Goal: Task Accomplishment & Management: Complete application form

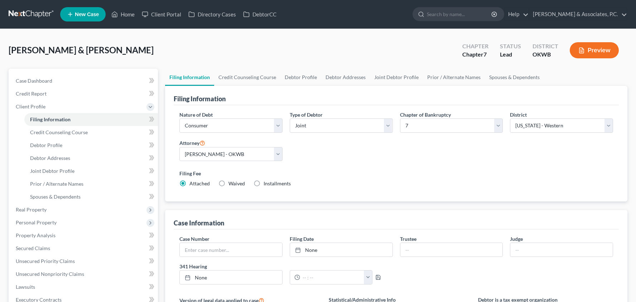
select select "1"
select select "0"
select select "65"
select select "2"
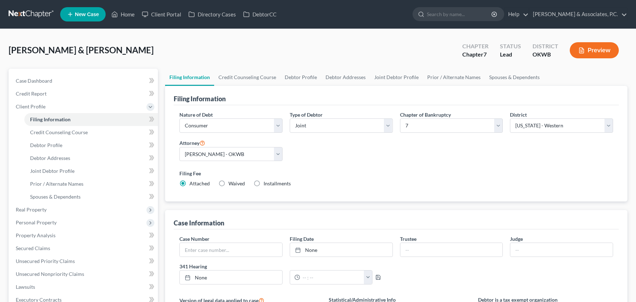
select select "37"
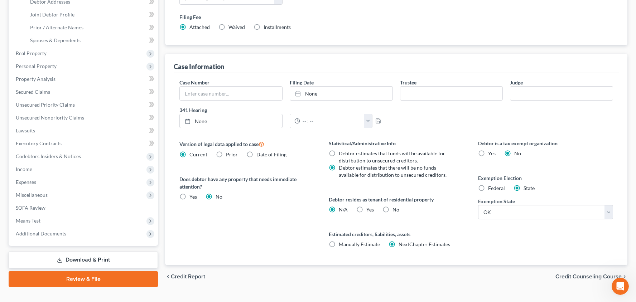
click at [366, 209] on label "Yes Yes" at bounding box center [370, 209] width 8 height 7
click at [369, 209] on input "Yes Yes" at bounding box center [371, 208] width 5 height 5
radio input "true"
radio input "false"
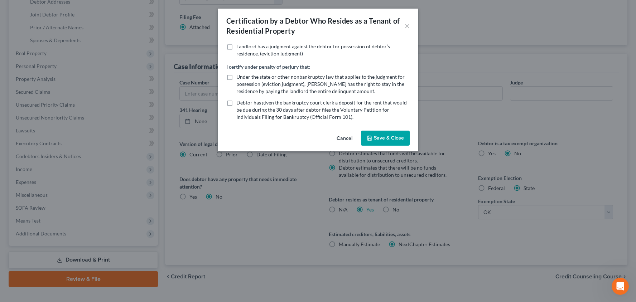
click at [380, 137] on button "Save & Close" at bounding box center [385, 138] width 49 height 15
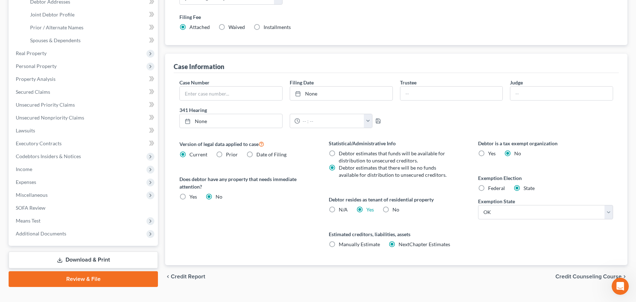
click at [571, 276] on span "Credit Counseling Course" at bounding box center [588, 277] width 66 height 6
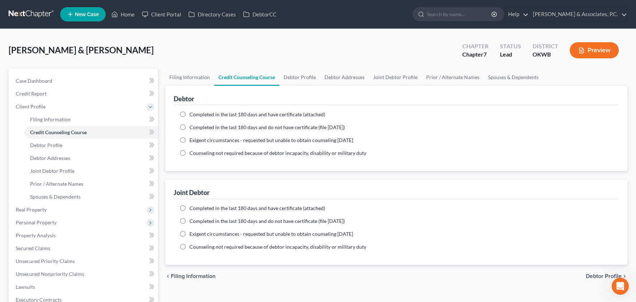
click at [588, 275] on span "Debtor Profile" at bounding box center [604, 277] width 36 height 6
select select "1"
select select "3"
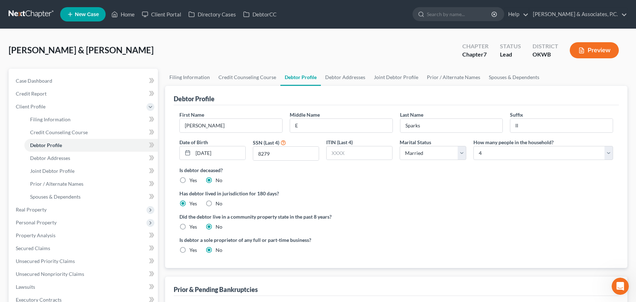
scroll to position [74, 0]
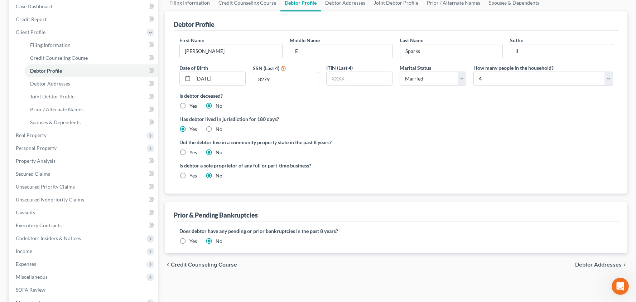
click at [591, 262] on span "Debtor Addresses" at bounding box center [598, 265] width 47 height 6
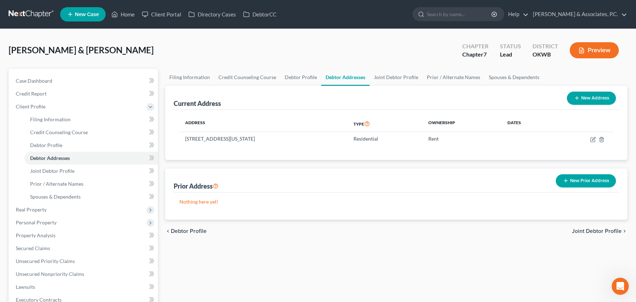
click at [594, 229] on span "Joint Debtor Profile" at bounding box center [597, 231] width 50 height 6
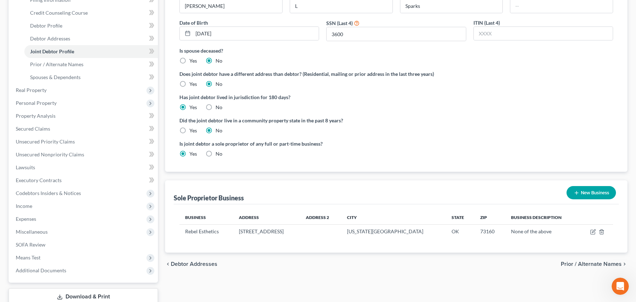
scroll to position [145, 0]
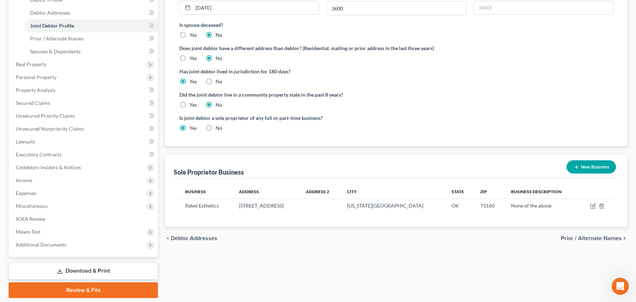
click at [588, 239] on span "Prior / Alternate Names" at bounding box center [591, 239] width 61 height 6
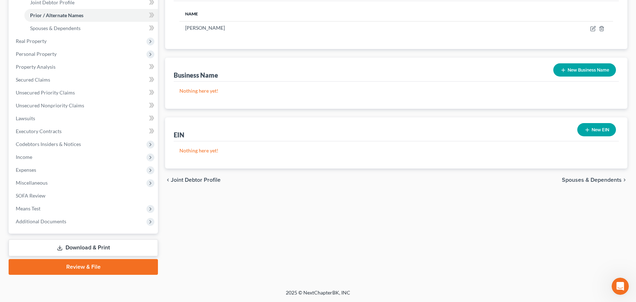
click at [569, 182] on span "Spouses & Dependents" at bounding box center [592, 180] width 60 height 6
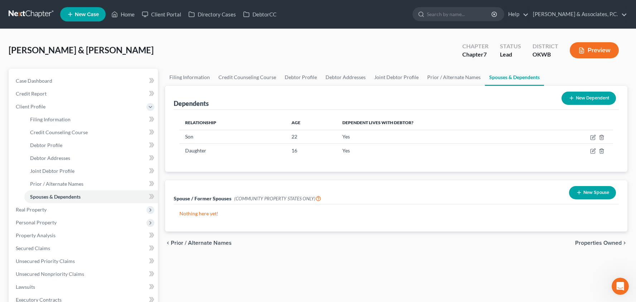
scroll to position [3, 0]
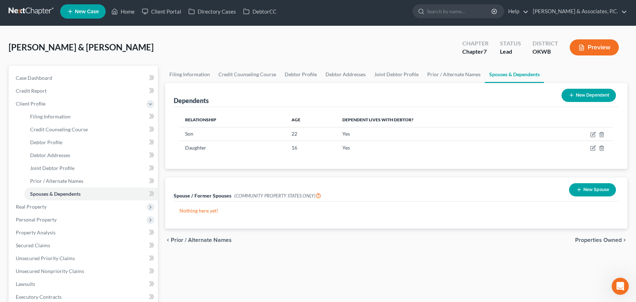
click at [583, 240] on span "Properties Owned" at bounding box center [598, 240] width 47 height 6
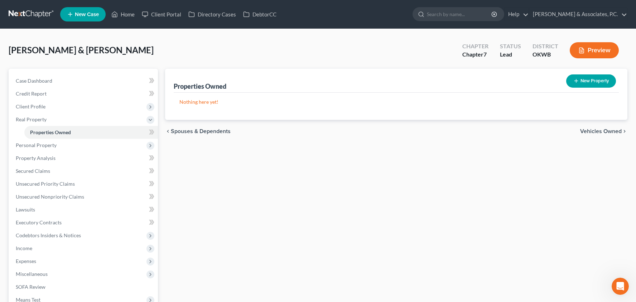
click at [604, 131] on span "Vehicles Owned" at bounding box center [601, 132] width 42 height 6
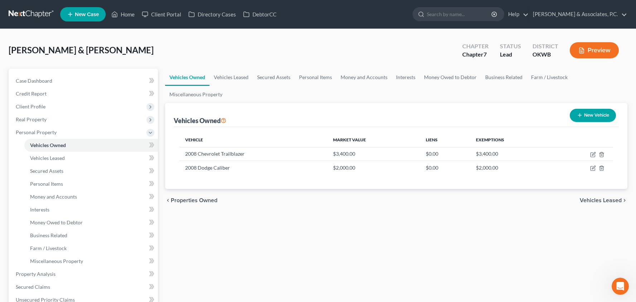
click at [590, 202] on span "Vehicles Leased" at bounding box center [601, 201] width 42 height 6
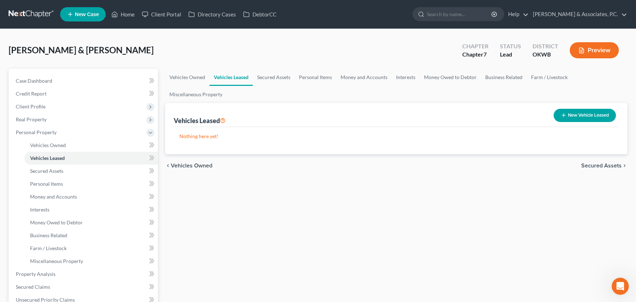
click at [607, 166] on span "Secured Assets" at bounding box center [601, 166] width 40 height 6
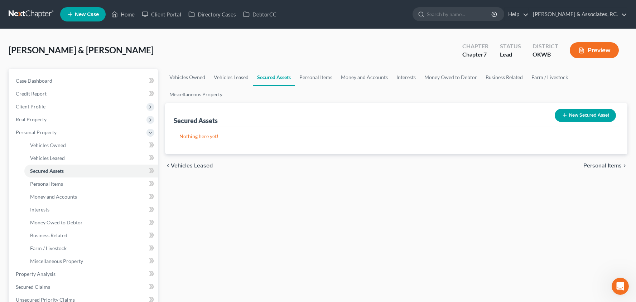
click at [607, 166] on span "Personal Items" at bounding box center [602, 166] width 38 height 6
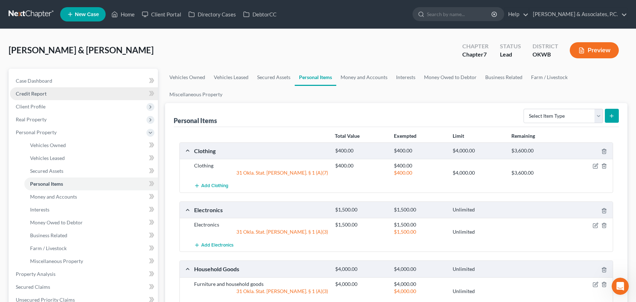
click at [80, 93] on link "Credit Report" at bounding box center [84, 93] width 148 height 13
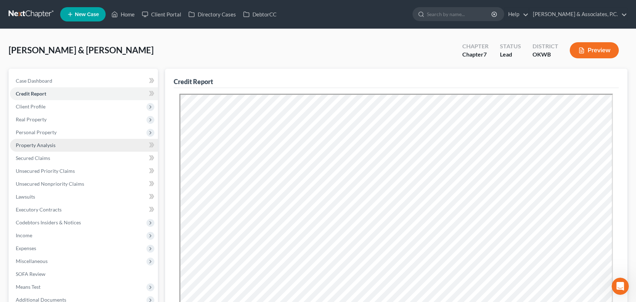
scroll to position [58, 0]
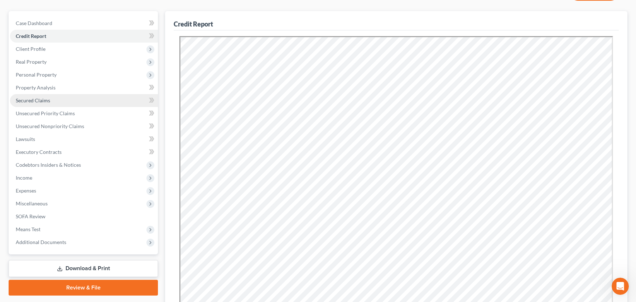
click at [79, 101] on link "Secured Claims" at bounding box center [84, 100] width 148 height 13
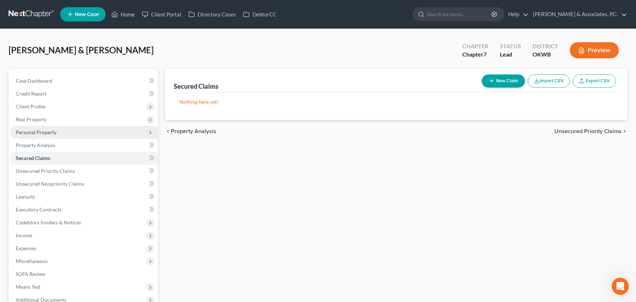
click at [50, 131] on span "Personal Property" at bounding box center [36, 132] width 41 height 6
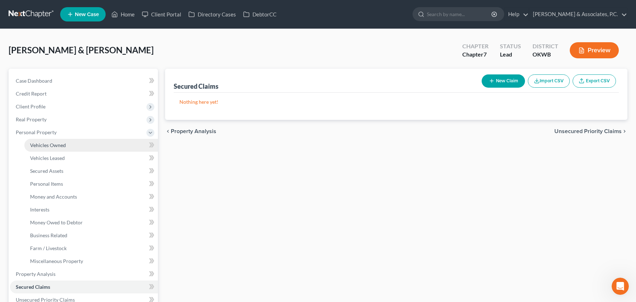
click at [55, 141] on link "Vehicles Owned" at bounding box center [91, 145] width 134 height 13
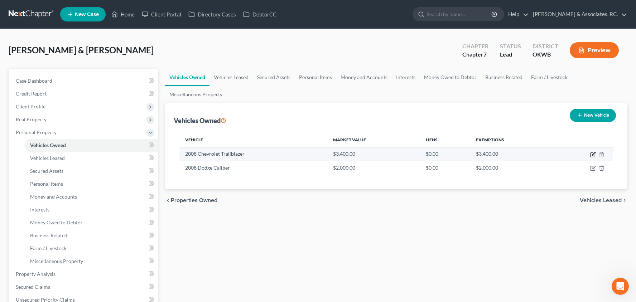
click at [592, 155] on icon "button" at bounding box center [593, 155] width 6 height 6
select select "0"
select select "18"
select select "3"
select select "2"
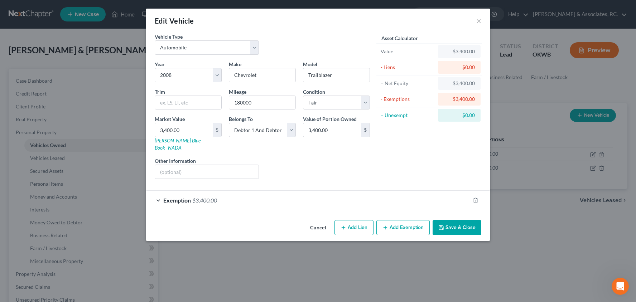
click at [362, 220] on button "Add Lien" at bounding box center [353, 227] width 39 height 15
select select "2"
select select "0"
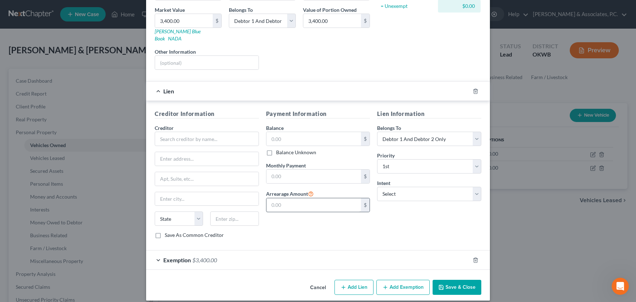
scroll to position [109, 0]
click at [191, 132] on input "text" at bounding box center [207, 139] width 104 height 14
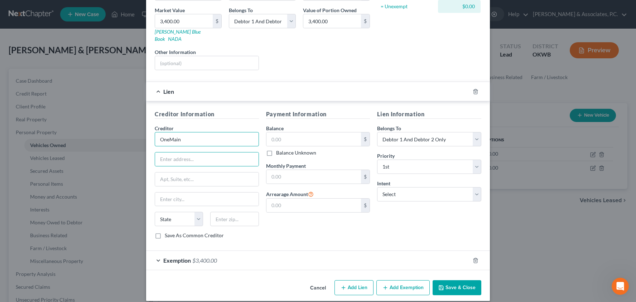
click at [192, 132] on input "OneMain" at bounding box center [207, 139] width 104 height 14
type input "OneMain Financial Group"
click at [445, 281] on button "Save & Close" at bounding box center [457, 287] width 49 height 15
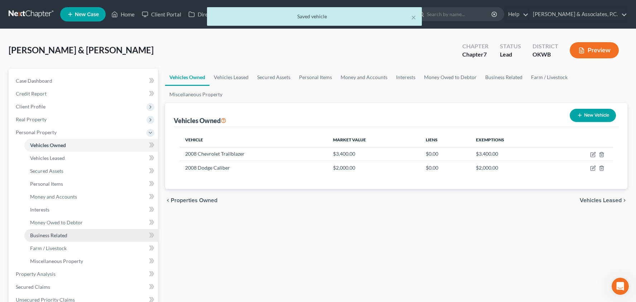
scroll to position [36, 0]
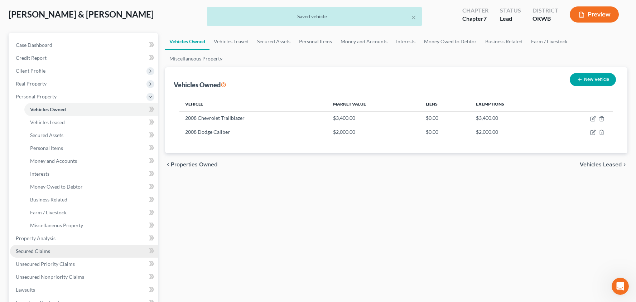
click at [79, 250] on link "Secured Claims" at bounding box center [84, 251] width 148 height 13
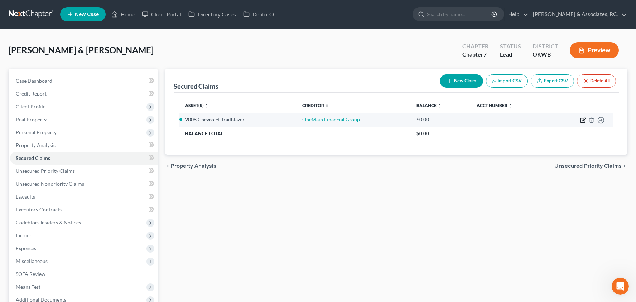
click at [585, 119] on icon "button" at bounding box center [583, 119] width 3 height 3
select select "2"
select select "0"
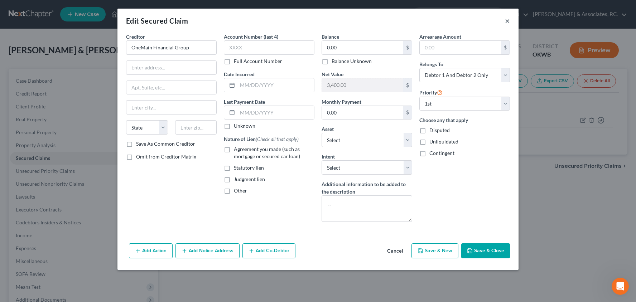
click at [509, 23] on button "×" at bounding box center [507, 20] width 5 height 9
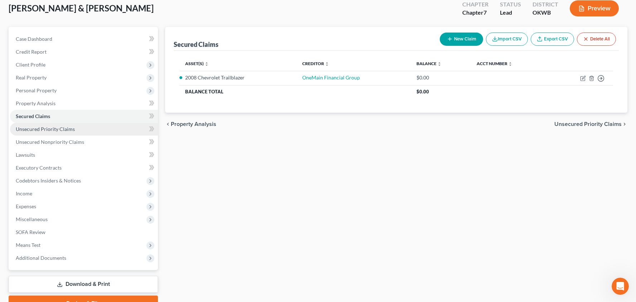
click at [63, 129] on span "Unsecured Priority Claims" at bounding box center [45, 129] width 59 height 6
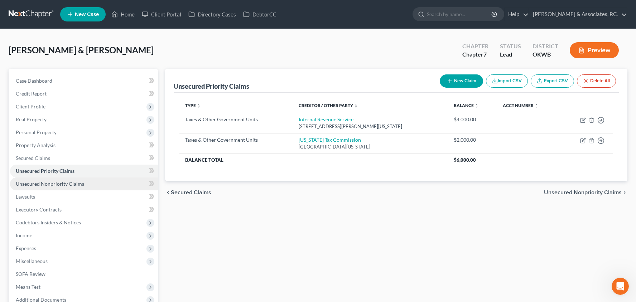
click at [82, 184] on span "Unsecured Nonpriority Claims" at bounding box center [50, 184] width 68 height 6
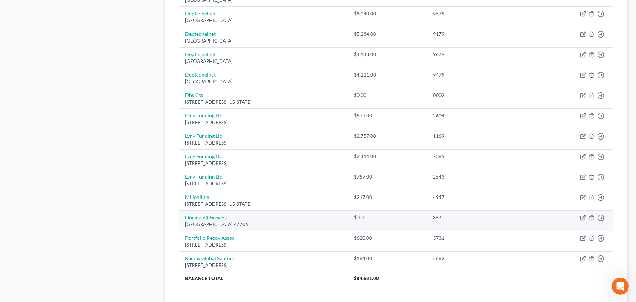
scroll to position [457, 0]
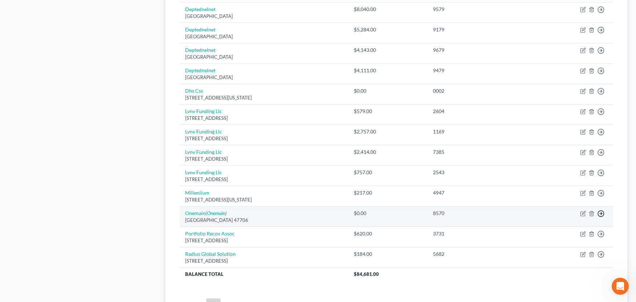
click at [600, 210] on icon "button" at bounding box center [600, 213] width 7 height 7
click at [573, 214] on link "Move to D" at bounding box center [568, 219] width 60 height 12
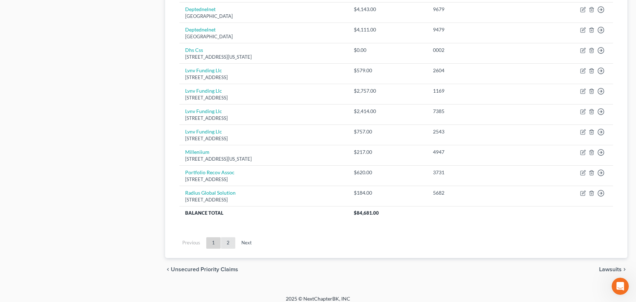
click at [223, 239] on link "2" at bounding box center [228, 242] width 14 height 11
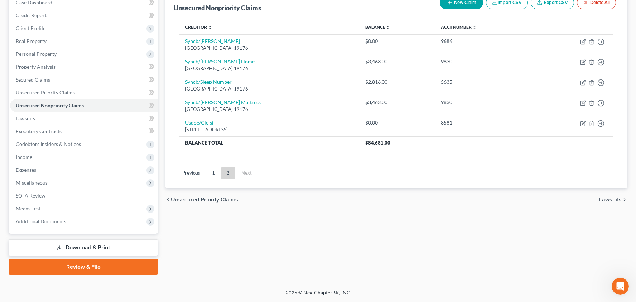
scroll to position [15, 0]
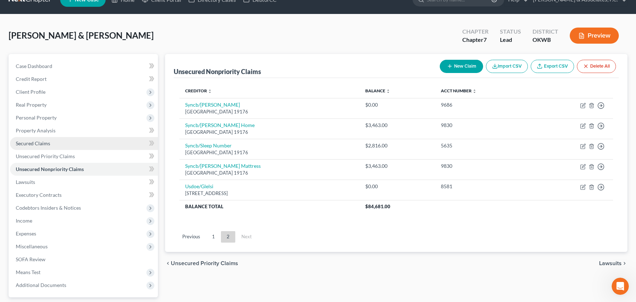
click at [47, 143] on span "Secured Claims" at bounding box center [33, 143] width 34 height 6
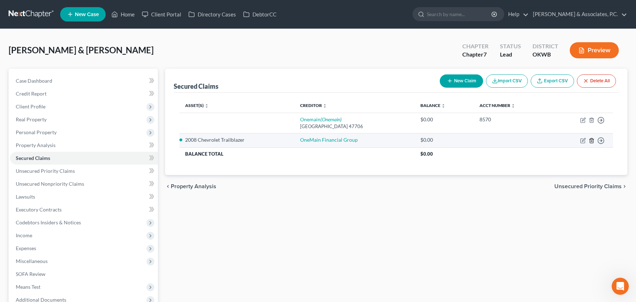
click at [591, 140] on icon "button" at bounding box center [592, 141] width 6 height 6
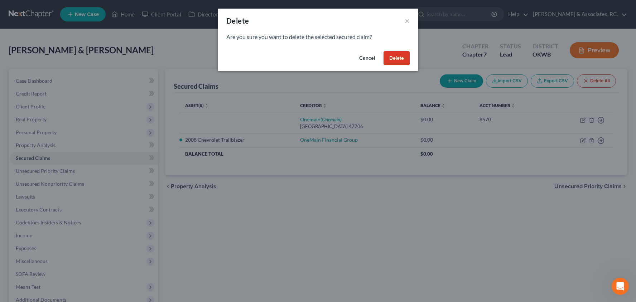
click at [403, 61] on button "Delete" at bounding box center [396, 58] width 26 height 14
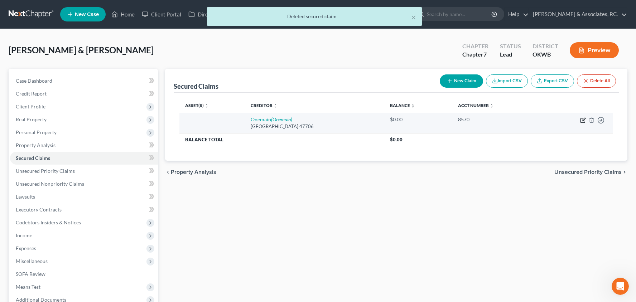
click at [583, 122] on icon "button" at bounding box center [583, 120] width 6 height 6
select select "15"
select select "0"
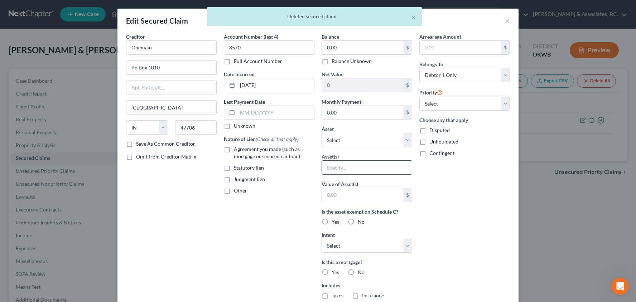
click at [347, 168] on input "text" at bounding box center [367, 168] width 90 height 14
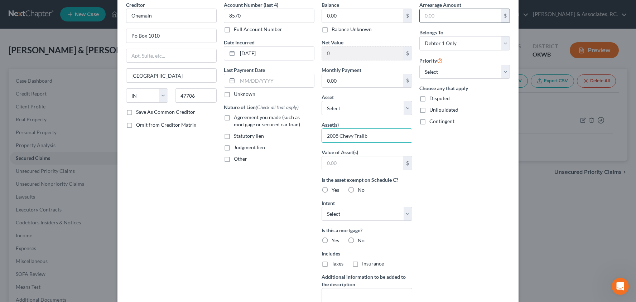
scroll to position [20, 0]
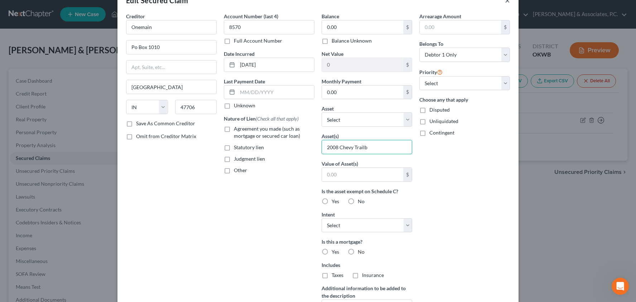
type input "2008 Chevy Trailb"
click at [508, 4] on button "×" at bounding box center [507, 0] width 5 height 9
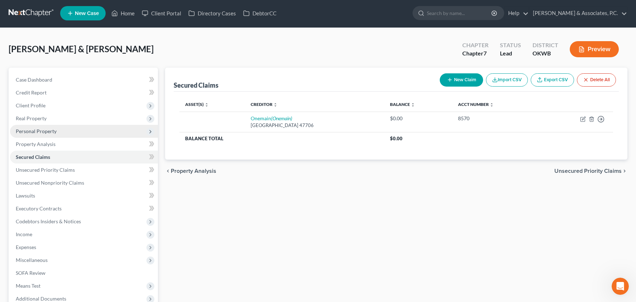
scroll to position [0, 0]
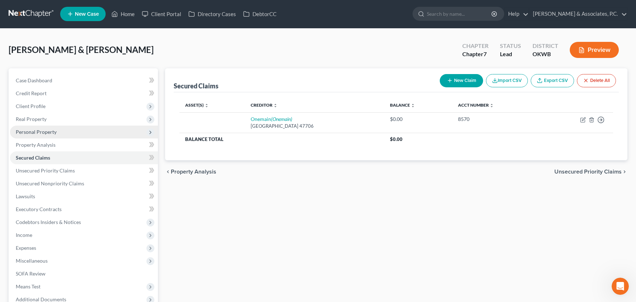
click at [88, 136] on span "Personal Property" at bounding box center [84, 132] width 148 height 13
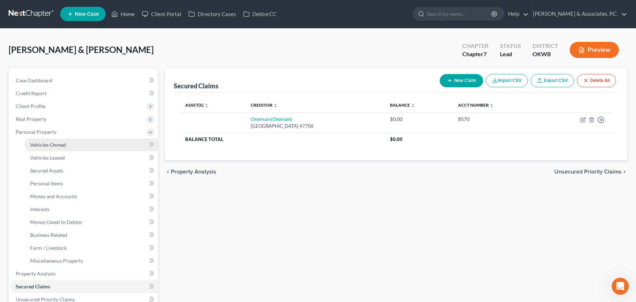
click at [108, 150] on link "Vehicles Owned" at bounding box center [91, 145] width 134 height 13
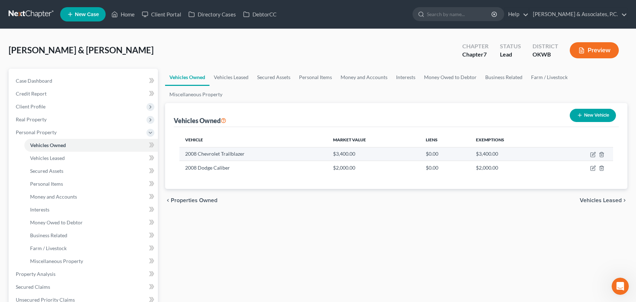
click at [590, 155] on td at bounding box center [583, 154] width 60 height 14
click at [590, 155] on icon "button" at bounding box center [593, 155] width 6 height 6
select select "0"
select select "18"
select select "3"
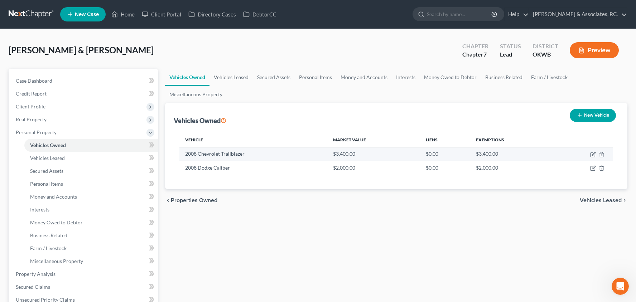
select select "2"
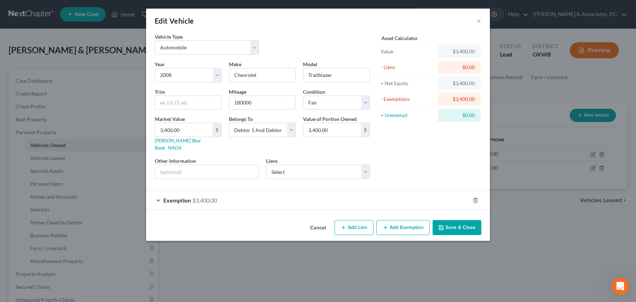
click at [369, 221] on button "Add Lien" at bounding box center [353, 227] width 39 height 15
select select "2"
select select "0"
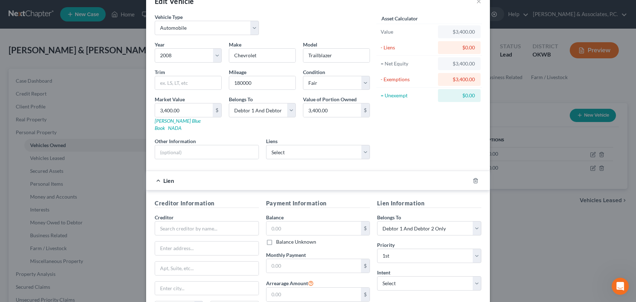
scroll to position [20, 0]
select select "15"
select select "0"
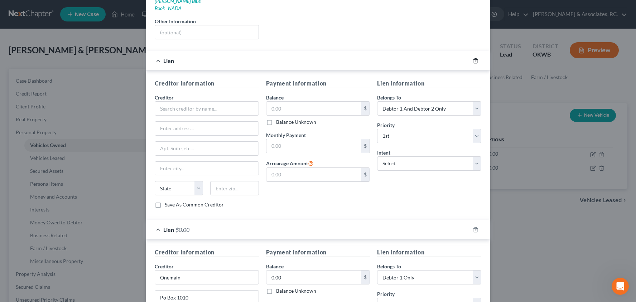
click at [475, 61] on line "button" at bounding box center [475, 61] width 0 height 1
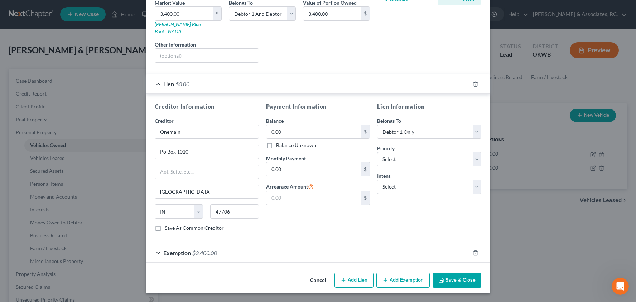
scroll to position [109, 0]
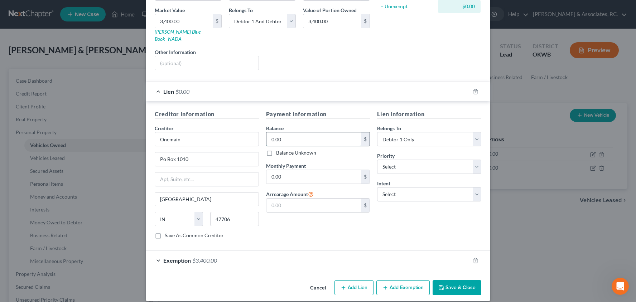
click at [306, 134] on input "0.00" at bounding box center [313, 139] width 95 height 14
type input "14,000"
type input "405"
type input "4,800"
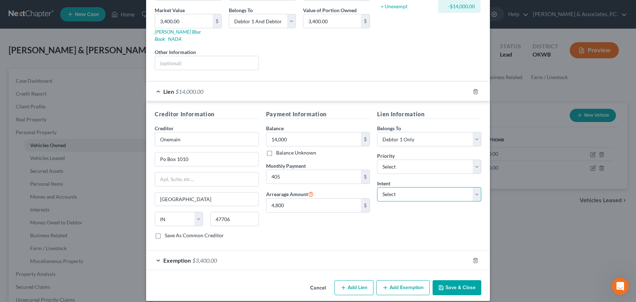
select select "2"
click at [332, 222] on div "Payment Information Balance 14,000.00 $ Balance Unknown Balance Undetermined 14…" at bounding box center [317, 177] width 111 height 135
click at [448, 280] on button "Save & Close" at bounding box center [457, 287] width 49 height 15
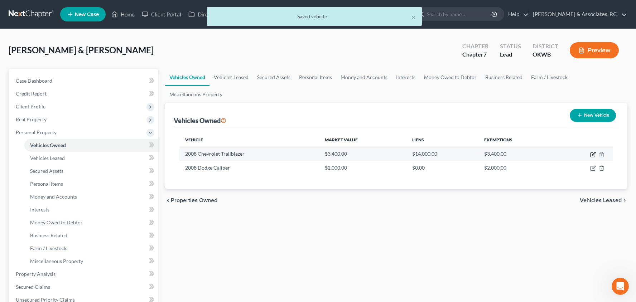
click at [594, 153] on icon "button" at bounding box center [593, 153] width 3 height 3
select select "0"
select select "18"
select select "3"
select select "2"
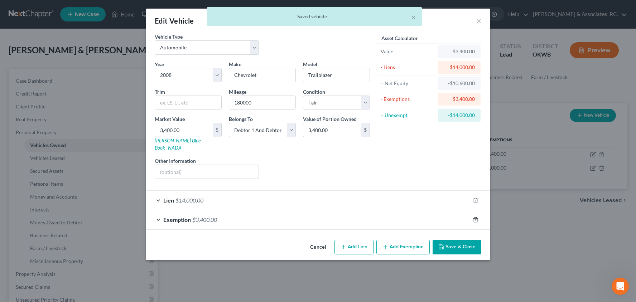
click at [474, 217] on icon "button" at bounding box center [476, 220] width 6 height 6
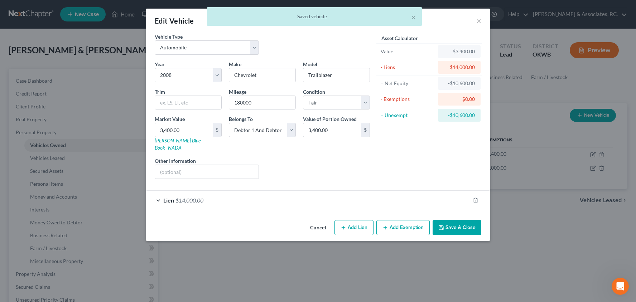
click at [468, 223] on button "Save & Close" at bounding box center [457, 227] width 49 height 15
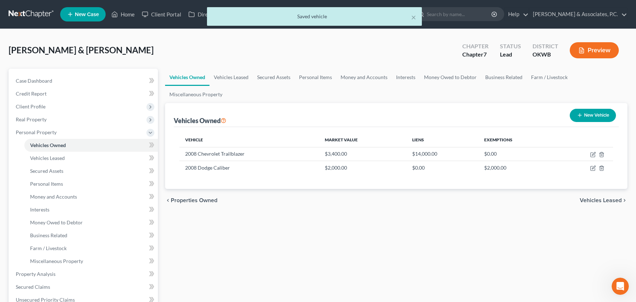
click at [604, 198] on span "Vehicles Leased" at bounding box center [601, 201] width 42 height 6
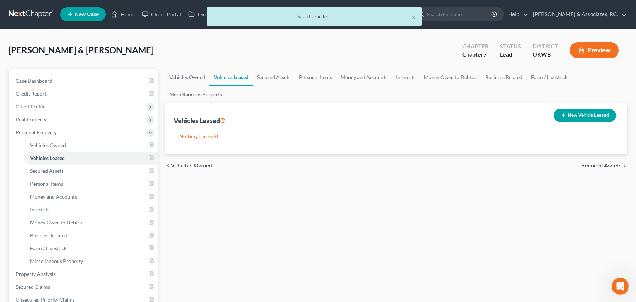
click at [602, 167] on span "Secured Assets" at bounding box center [601, 166] width 40 height 6
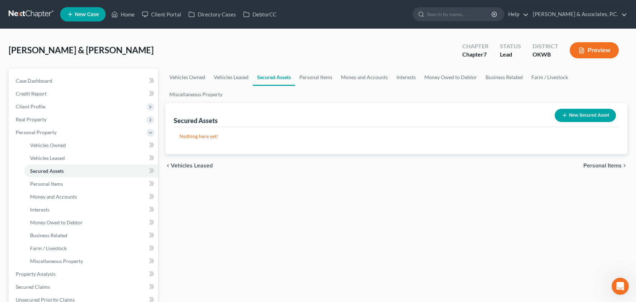
click at [603, 163] on span "Personal Items" at bounding box center [602, 166] width 38 height 6
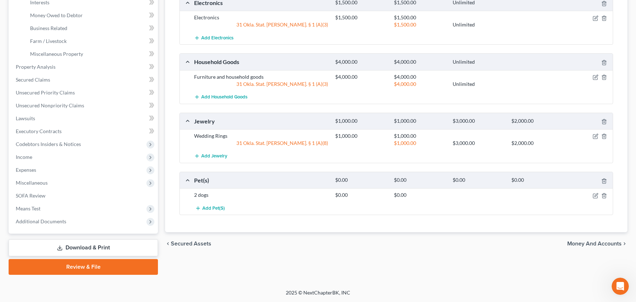
scroll to position [207, 0]
click at [597, 243] on span "Money and Accounts" at bounding box center [594, 244] width 54 height 6
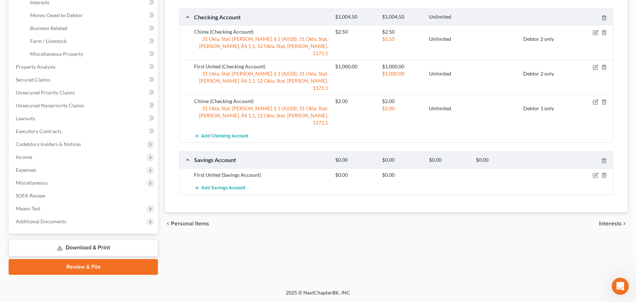
click at [611, 221] on span "Interests" at bounding box center [610, 224] width 23 height 6
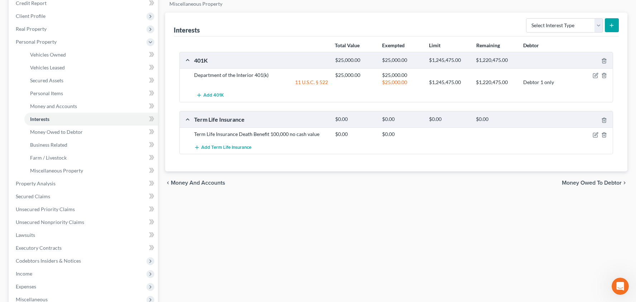
click at [578, 181] on span "Money Owed to Debtor" at bounding box center [592, 183] width 60 height 6
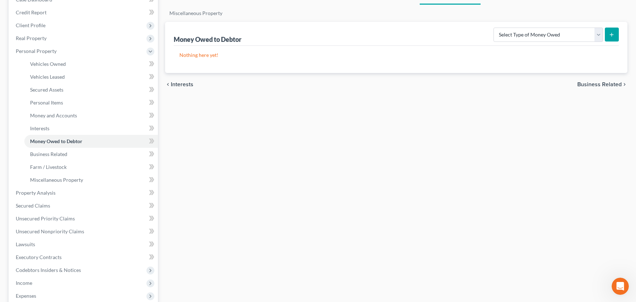
click at [616, 84] on span "Business Related" at bounding box center [599, 85] width 44 height 6
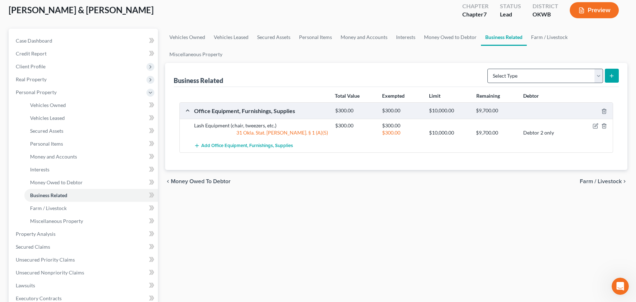
scroll to position [57, 0]
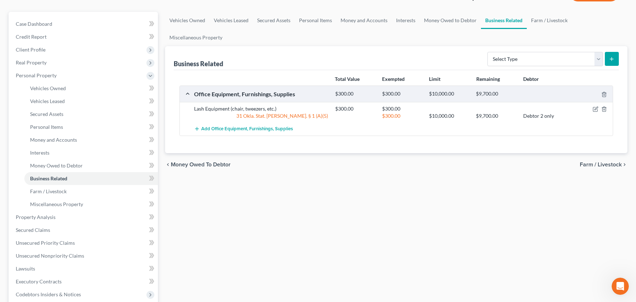
click at [590, 165] on span "Farm / Livestock" at bounding box center [601, 165] width 42 height 6
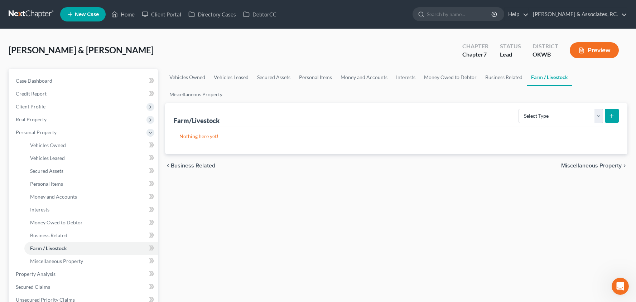
scroll to position [0, 0]
click at [594, 163] on span "Miscellaneous Property" at bounding box center [591, 166] width 61 height 6
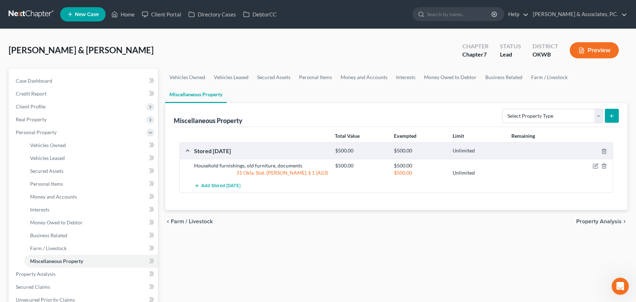
scroll to position [2, 0]
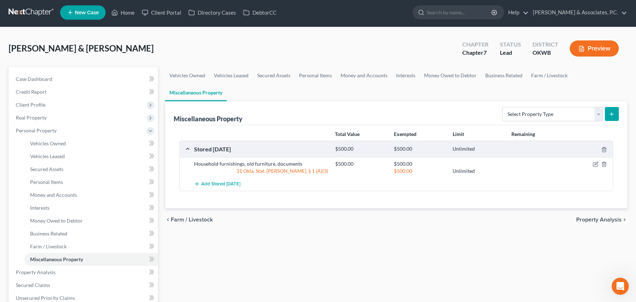
click at [599, 217] on span "Property Analysis" at bounding box center [598, 220] width 45 height 6
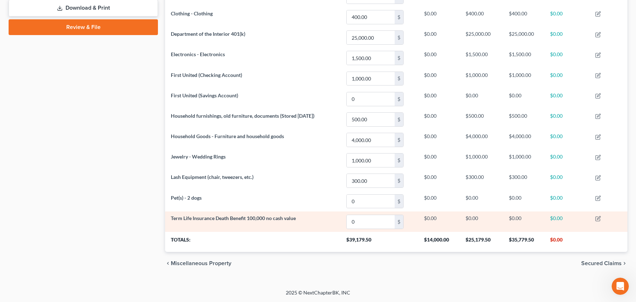
scroll to position [318, 0]
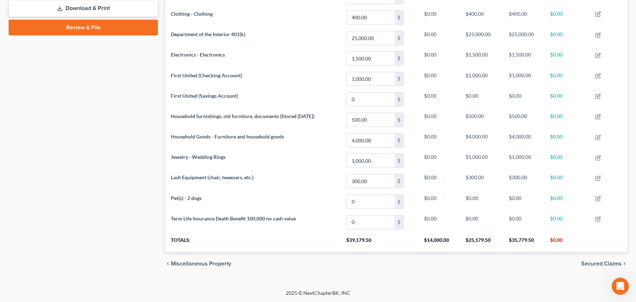
click at [590, 262] on span "Secured Claims" at bounding box center [601, 264] width 40 height 6
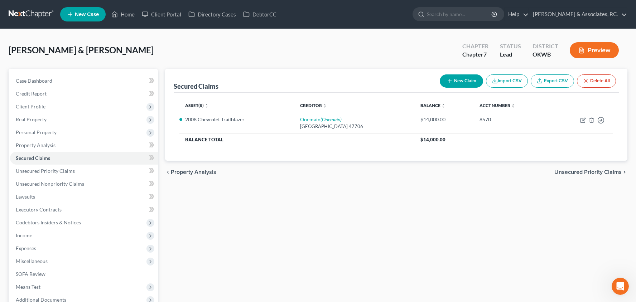
click at [210, 173] on span "Property Analysis" at bounding box center [193, 172] width 45 height 6
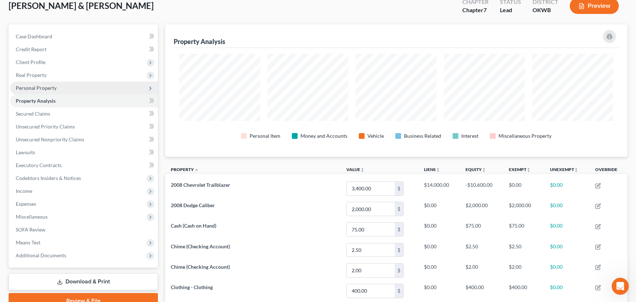
click at [81, 91] on span "Personal Property" at bounding box center [84, 88] width 148 height 13
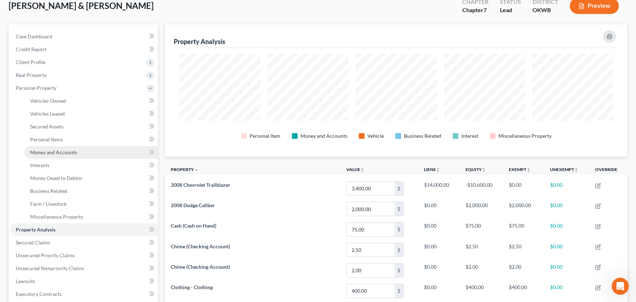
click at [109, 149] on link "Money and Accounts" at bounding box center [91, 152] width 134 height 13
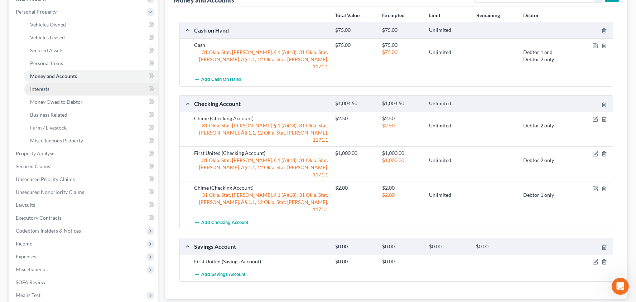
click at [63, 87] on link "Interests" at bounding box center [91, 89] width 134 height 13
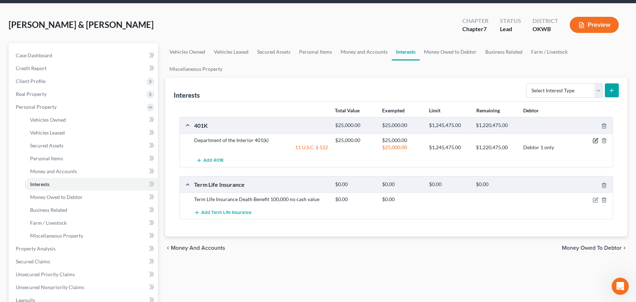
click at [593, 138] on icon "button" at bounding box center [596, 141] width 6 height 6
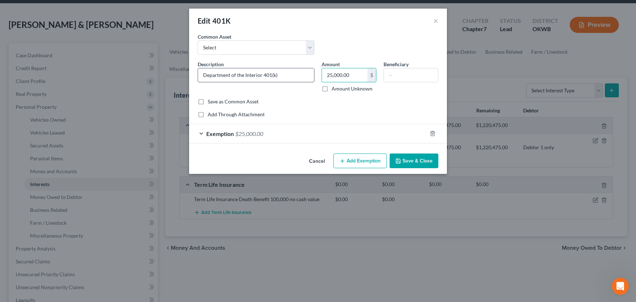
drag, startPoint x: 352, startPoint y: 78, endPoint x: 310, endPoint y: 75, distance: 41.3
click at [310, 75] on div "Description * Department of the Interior 401(k) Amount 25,000.00 $ Amount Unkno…" at bounding box center [318, 80] width 248 height 38
type input "32,000"
click at [265, 75] on input "Department of the Interior 401(k)" at bounding box center [256, 75] width 116 height 14
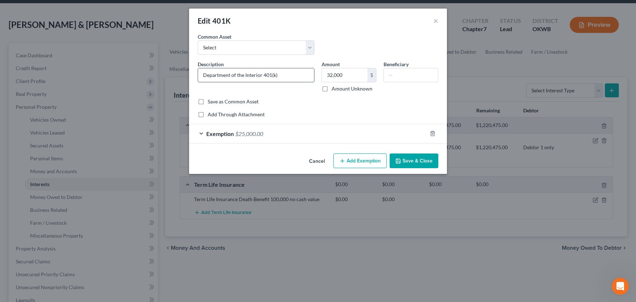
click at [277, 76] on input "Department of the Interior 401(k)" at bounding box center [256, 75] width 116 height 14
drag, startPoint x: 274, startPoint y: 76, endPoint x: 262, endPoint y: 75, distance: 11.1
click at [262, 75] on input "Department of the Interior 401(k)" at bounding box center [256, 75] width 116 height 14
type input "Department of the Interior TSP"
click at [289, 134] on div "Exemption $25,000.00" at bounding box center [308, 133] width 238 height 19
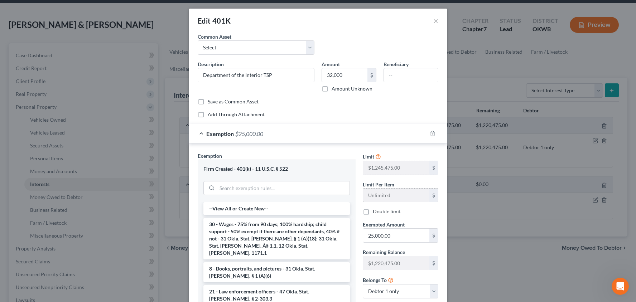
scroll to position [27, 0]
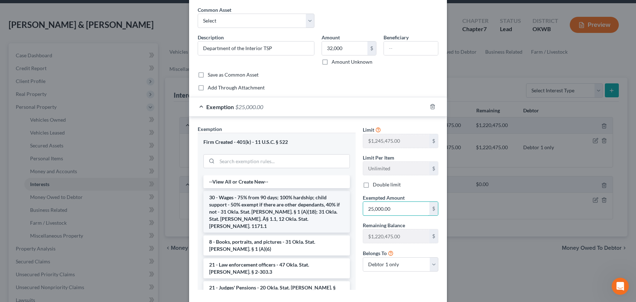
drag, startPoint x: 392, startPoint y: 208, endPoint x: 347, endPoint y: 209, distance: 45.1
click at [347, 209] on div "Exemption Set must be selected for CA. Exemption * Firm Created - 401(k) - 11 U…" at bounding box center [318, 210] width 248 height 171
type input "32,000"
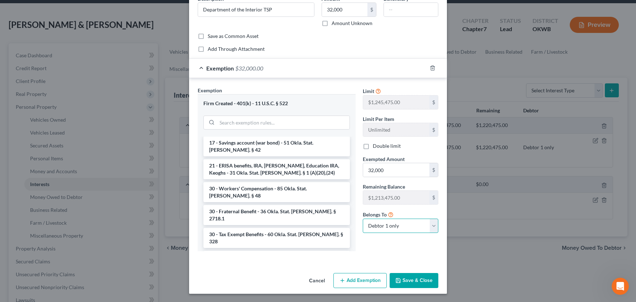
scroll to position [887, 0]
click at [406, 280] on button "Save & Close" at bounding box center [414, 280] width 49 height 15
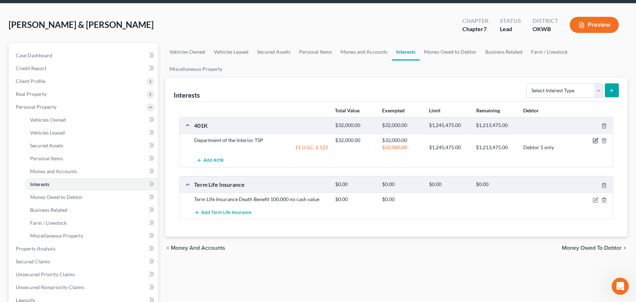
click at [594, 143] on icon "button" at bounding box center [596, 141] width 6 height 6
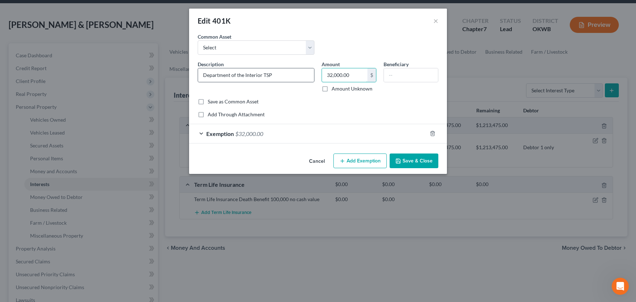
drag, startPoint x: 356, startPoint y: 72, endPoint x: 314, endPoint y: 72, distance: 41.9
click at [314, 72] on div "Description * Department of the Interior TSP Amount 32,000.00 $ Amount Unknown …" at bounding box center [318, 80] width 248 height 38
type input "37,000"
click at [262, 134] on span "$32,000.00" at bounding box center [249, 133] width 28 height 7
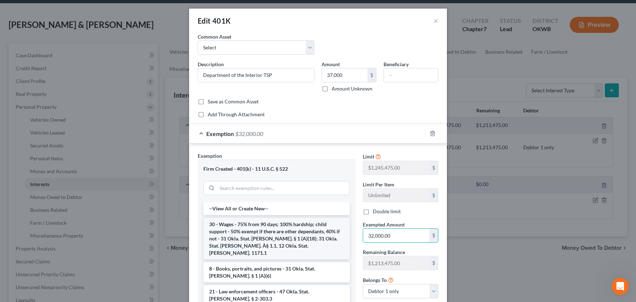
drag, startPoint x: 324, startPoint y: 236, endPoint x: 317, endPoint y: 236, distance: 7.9
click at [317, 236] on div "Exemption Set must be selected for CA. Exemption * Firm Created - 401(k) - 11 U…" at bounding box center [318, 237] width 248 height 171
type input "37,000"
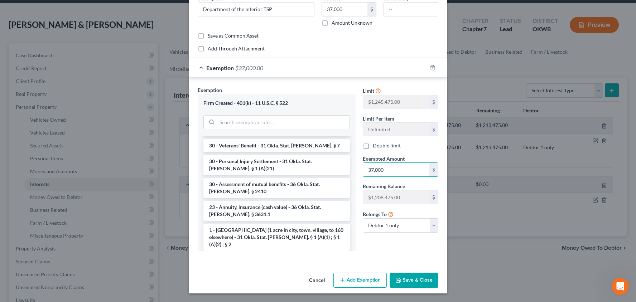
scroll to position [66, 0]
click at [422, 276] on button "Save & Close" at bounding box center [414, 280] width 49 height 15
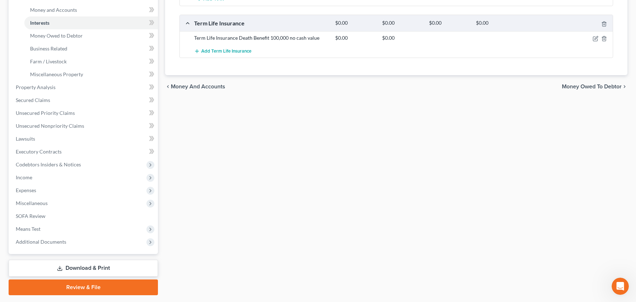
scroll to position [169, 0]
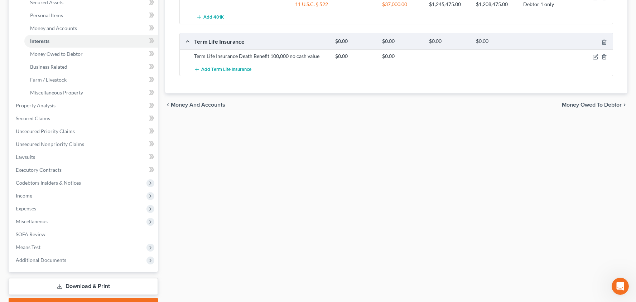
click at [592, 105] on span "Money Owed to Debtor" at bounding box center [592, 105] width 60 height 6
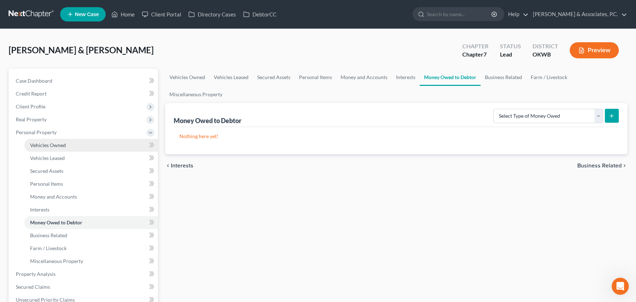
scroll to position [93, 0]
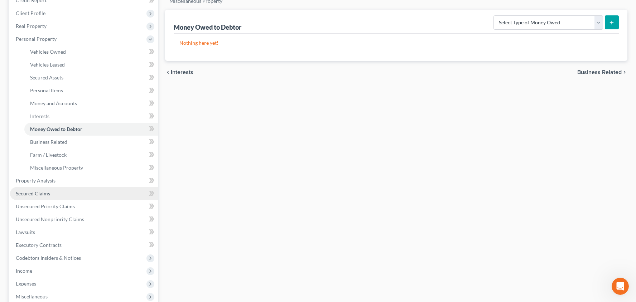
click at [76, 197] on link "Secured Claims" at bounding box center [84, 193] width 148 height 13
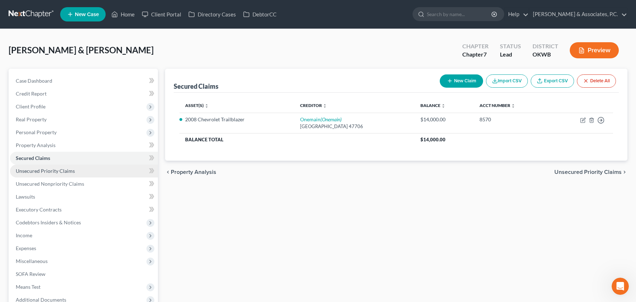
click at [106, 174] on link "Unsecured Priority Claims" at bounding box center [84, 171] width 148 height 13
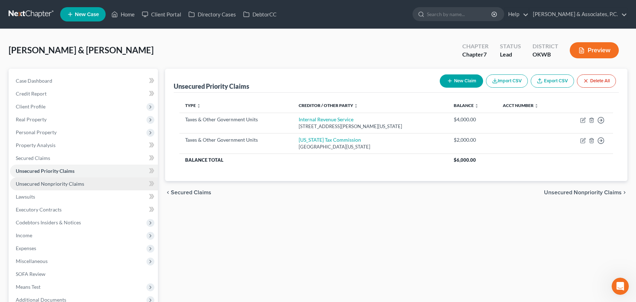
click at [53, 184] on span "Unsecured Nonpriority Claims" at bounding box center [50, 184] width 68 height 6
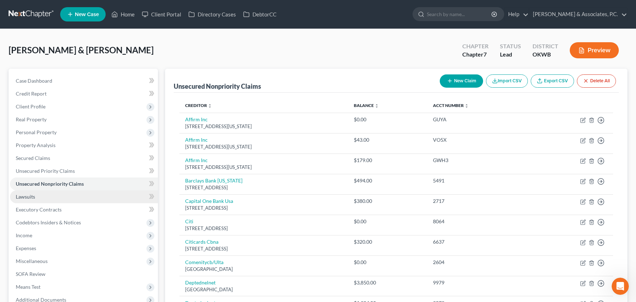
click at [92, 199] on link "Lawsuits" at bounding box center [84, 196] width 148 height 13
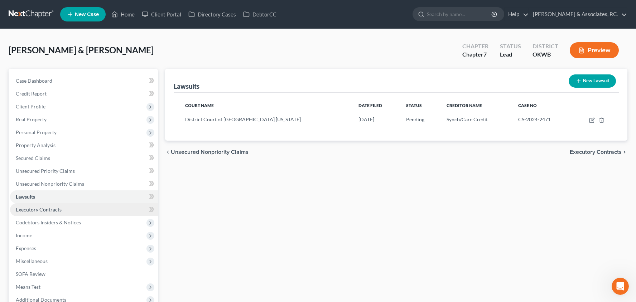
click at [93, 208] on link "Executory Contracts" at bounding box center [84, 209] width 148 height 13
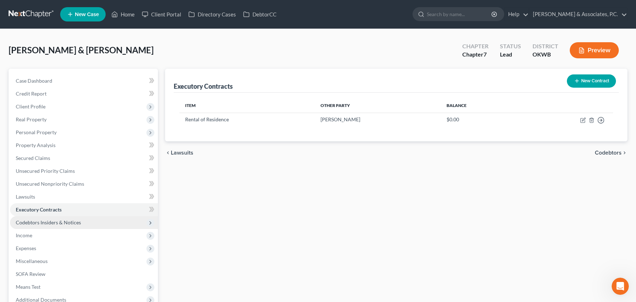
click at [95, 217] on span "Codebtors Insiders & Notices" at bounding box center [84, 222] width 148 height 13
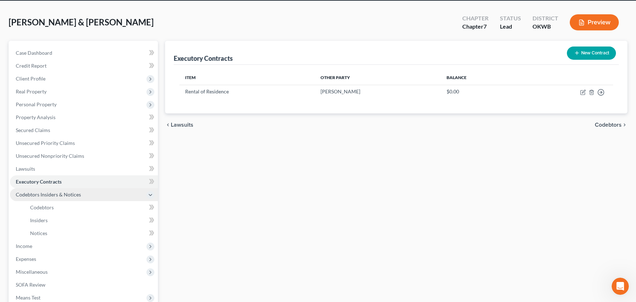
scroll to position [67, 0]
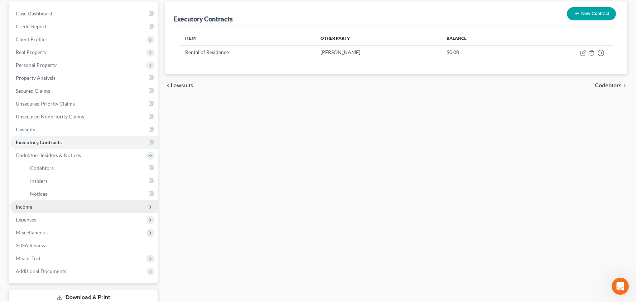
click at [93, 209] on span "Income" at bounding box center [84, 207] width 148 height 13
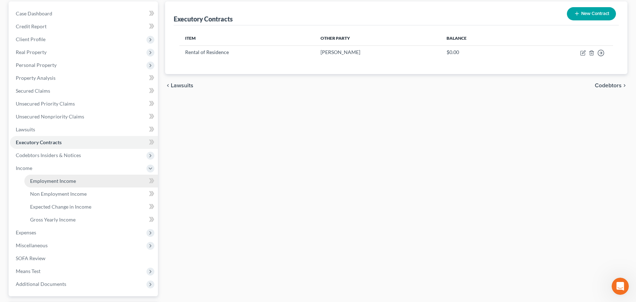
click at [98, 185] on link "Employment Income" at bounding box center [91, 181] width 134 height 13
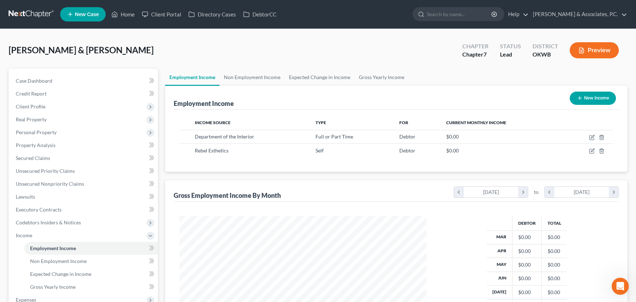
scroll to position [128, 261]
click at [593, 139] on icon "button" at bounding box center [592, 138] width 6 height 6
select select "0"
select select "37"
select select "2"
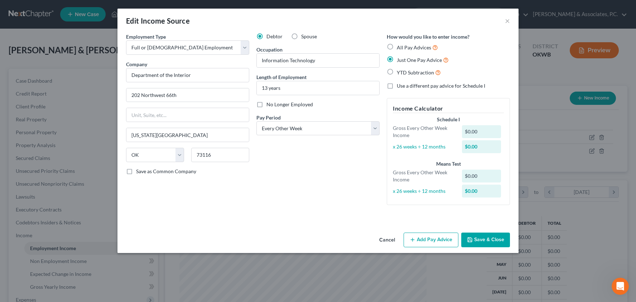
click at [397, 48] on label "All Pay Advices" at bounding box center [417, 47] width 41 height 8
click at [400, 48] on input "All Pay Advices" at bounding box center [402, 45] width 5 height 5
radio input "true"
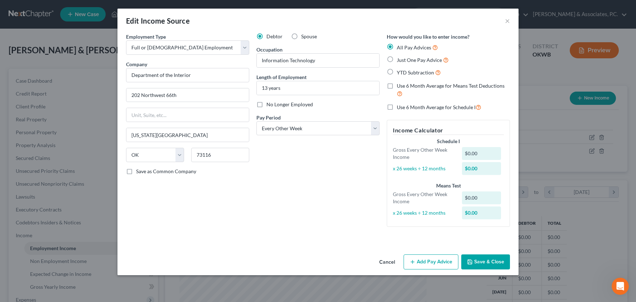
click at [417, 257] on button "Add Pay Advice" at bounding box center [431, 262] width 55 height 15
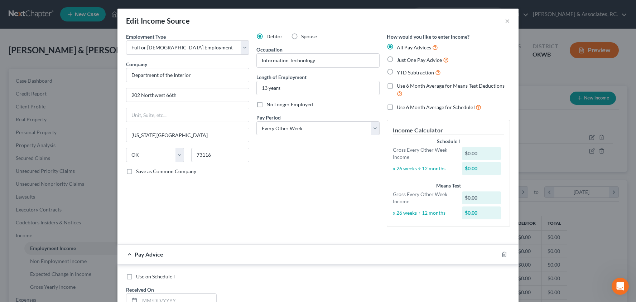
scroll to position [177, 0]
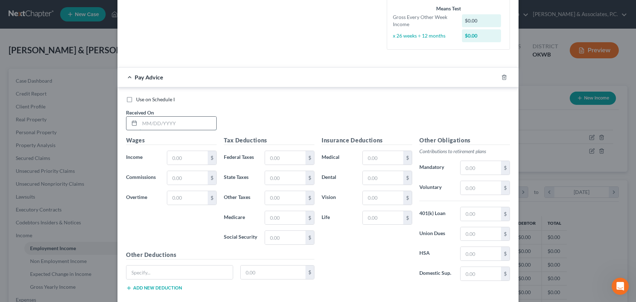
click at [200, 123] on input "text" at bounding box center [178, 124] width 77 height 14
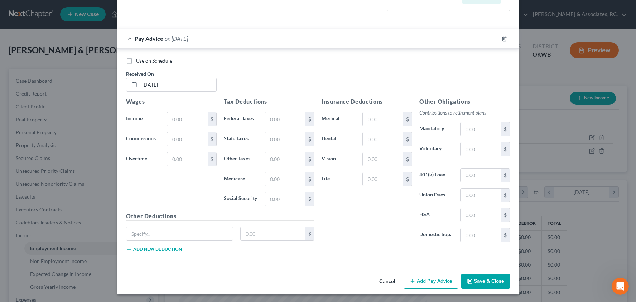
scroll to position [214, 0]
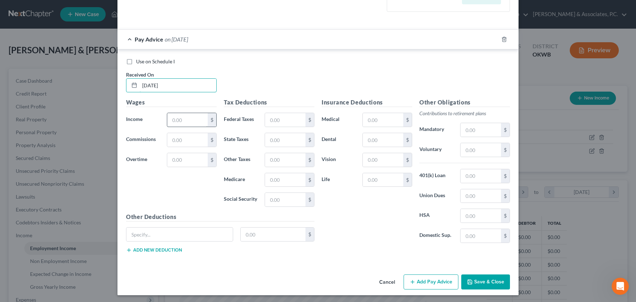
type input "[DATE]"
click at [195, 119] on input "text" at bounding box center [187, 120] width 40 height 14
type input "3,332.81"
type input "70.73"
type input "109"
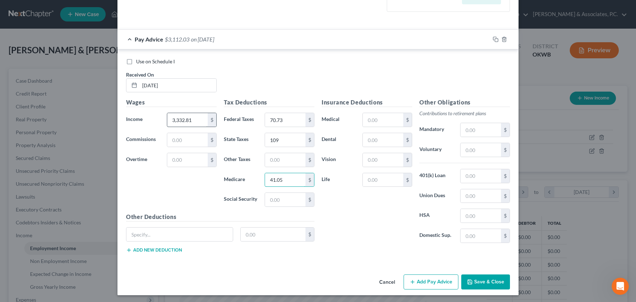
type input "41.05"
type input "175.51"
type input "4"
type input "77.46"
click at [381, 119] on input "text" at bounding box center [383, 120] width 40 height 14
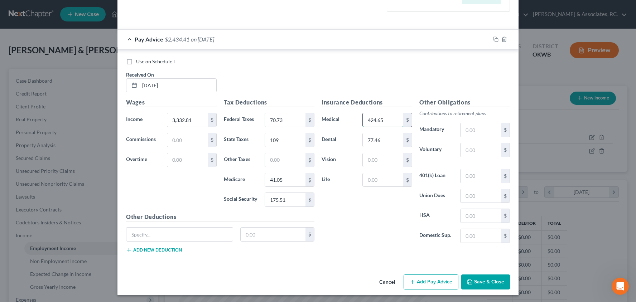
type input "424.65"
drag, startPoint x: 487, startPoint y: 149, endPoint x: 438, endPoint y: 149, distance: 48.7
click at [438, 149] on div "Voluntary 26.66 $" at bounding box center [465, 150] width 98 height 14
type input "159.97"
type input "48.75"
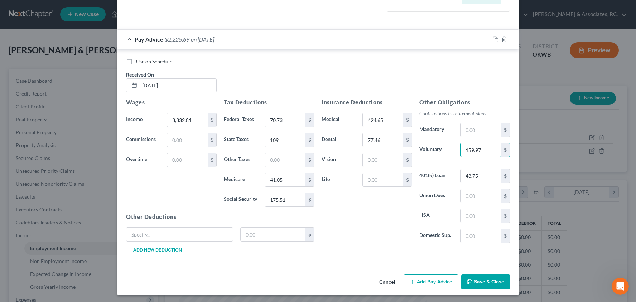
drag, startPoint x: 493, startPoint y: 150, endPoint x: 441, endPoint y: 150, distance: 52.6
click at [441, 150] on div "Voluntary 159.97 $" at bounding box center [465, 150] width 98 height 14
type input "174.21"
click at [440, 277] on button "Add Pay Advice" at bounding box center [431, 282] width 55 height 15
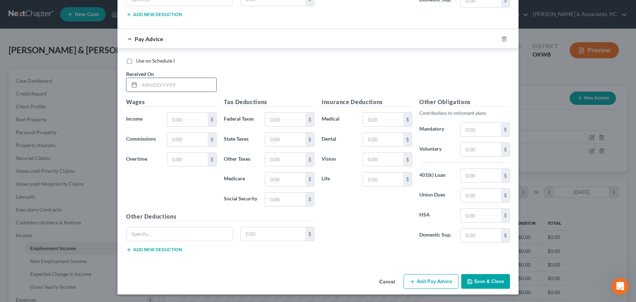
scroll to position [449, 0]
click at [190, 86] on input "text" at bounding box center [178, 85] width 77 height 14
type input "[DATE]"
type input "2"
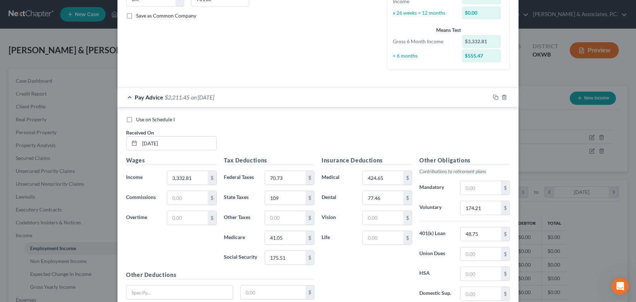
scroll to position [184, 0]
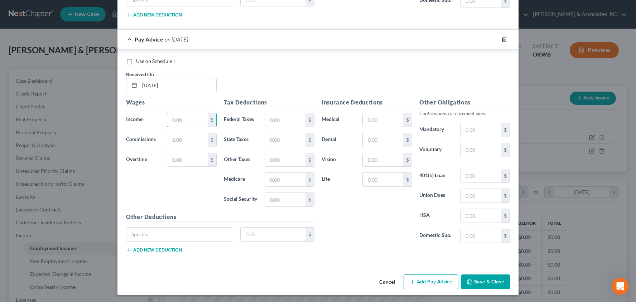
click at [506, 39] on icon "button" at bounding box center [503, 39] width 3 height 5
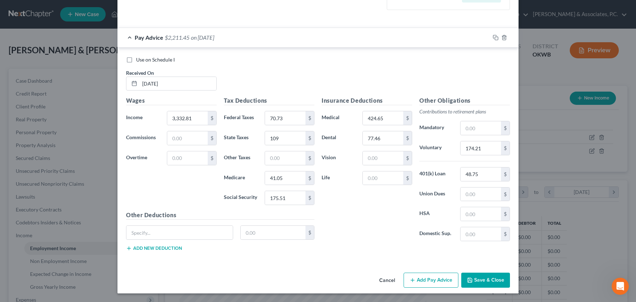
scroll to position [214, 0]
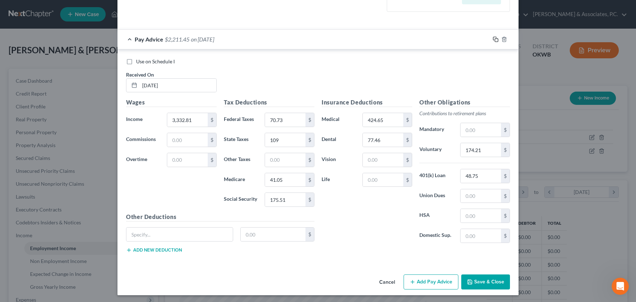
click at [495, 39] on icon "button" at bounding box center [496, 40] width 6 height 6
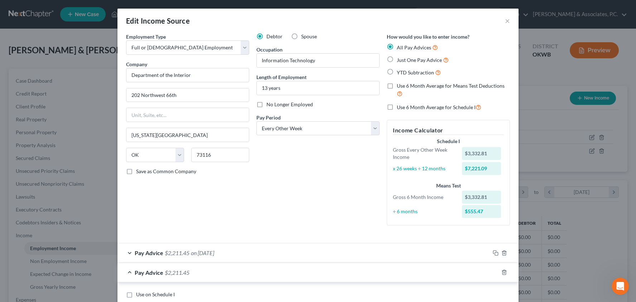
scroll to position [233, 0]
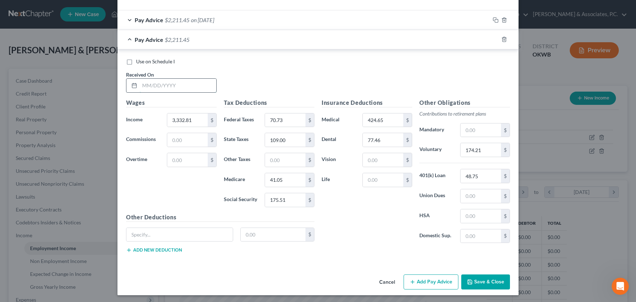
click at [202, 79] on input "text" at bounding box center [178, 86] width 77 height 14
type input "[DATE]"
click at [496, 37] on icon "button" at bounding box center [496, 40] width 6 height 6
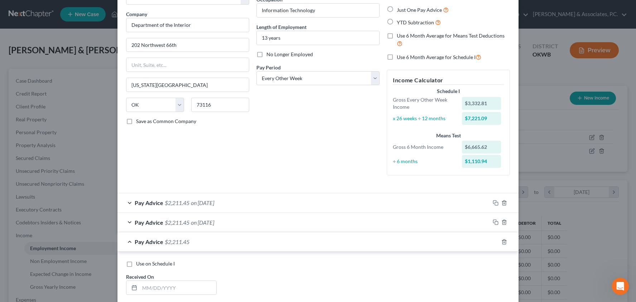
scroll to position [193, 0]
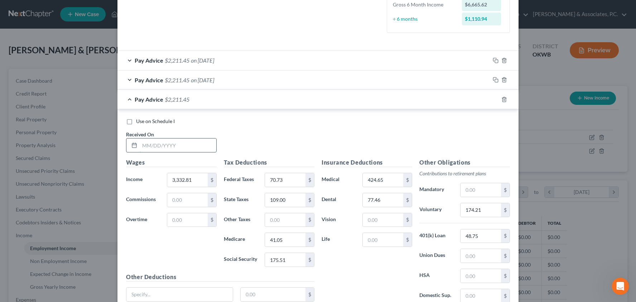
click at [201, 144] on input "text" at bounding box center [178, 146] width 77 height 14
type input "[DATE]"
type input "3,332.80"
click at [296, 179] on input "70.73" at bounding box center [285, 180] width 40 height 14
type input "70.72"
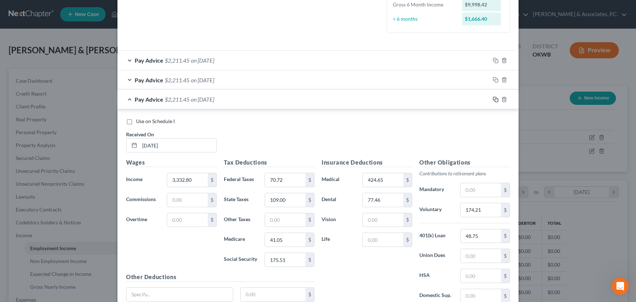
click at [493, 97] on icon "button" at bounding box center [496, 100] width 6 height 6
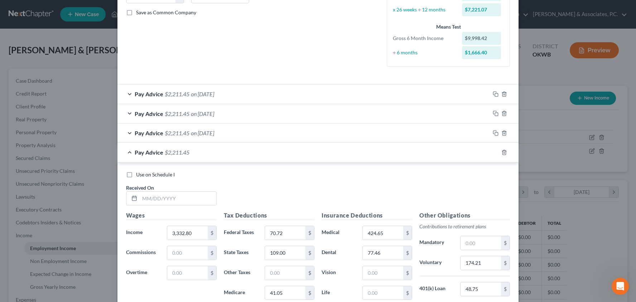
scroll to position [199, 0]
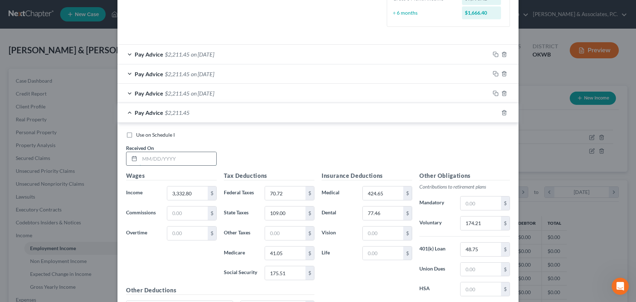
click at [204, 157] on input "text" at bounding box center [178, 159] width 77 height 14
type input "[DATE]"
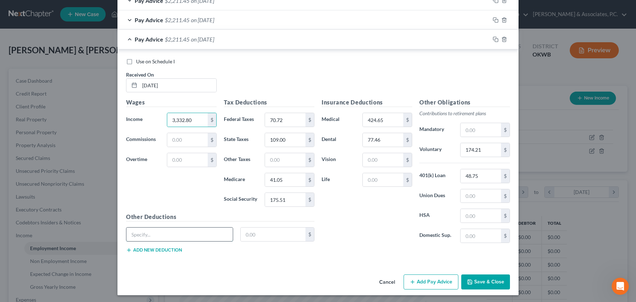
scroll to position [272, 0]
type input "Garnishment"
type input "50"
click at [151, 251] on button "Add new deduction" at bounding box center [154, 251] width 56 height 6
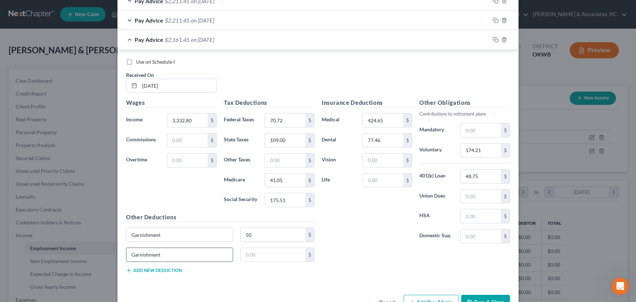
type input "Garnishment"
type input "515.05"
click at [292, 177] on input "41.05" at bounding box center [285, 181] width 40 height 14
type input "41.04"
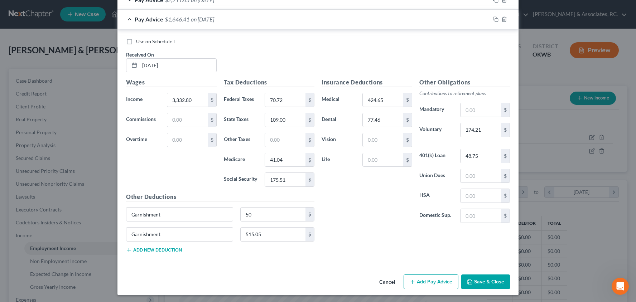
scroll to position [292, 0]
click at [206, 214] on input "Garnishment" at bounding box center [179, 215] width 106 height 14
type input "Administrative Fee for Garnishment"
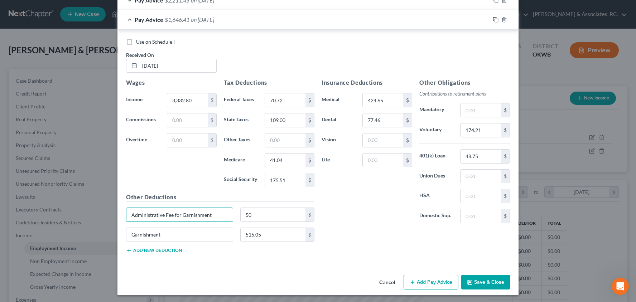
click at [496, 20] on rect "button" at bounding box center [496, 20] width 3 height 3
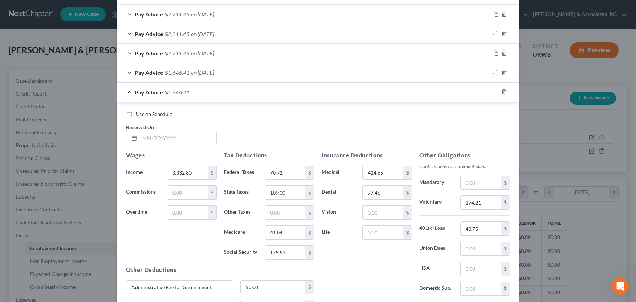
scroll to position [287, 0]
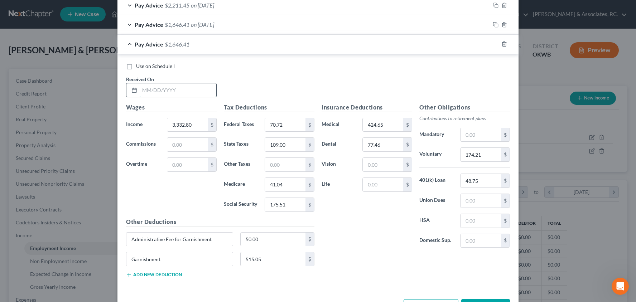
click at [201, 85] on input "text" at bounding box center [178, 90] width 77 height 14
type input "[DATE]"
drag, startPoint x: 217, startPoint y: 238, endPoint x: 99, endPoint y: 232, distance: 118.0
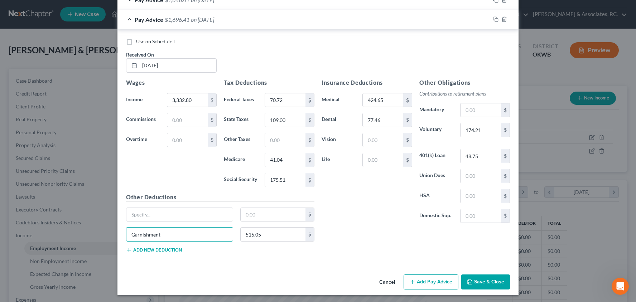
scroll to position [311, 0]
drag, startPoint x: 272, startPoint y: 236, endPoint x: 236, endPoint y: 236, distance: 36.5
click at [236, 236] on div "Garnishment 515.05 $" at bounding box center [220, 238] width 196 height 20
type input "565.05"
drag, startPoint x: 486, startPoint y: 156, endPoint x: 443, endPoint y: 154, distance: 43.8
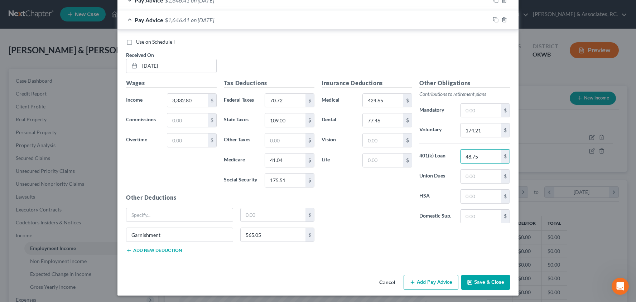
click at [443, 154] on div "401(k) Loan 48.75 $" at bounding box center [465, 156] width 98 height 14
type input "36"
click at [495, 19] on icon "button" at bounding box center [496, 20] width 6 height 6
click at [191, 66] on input "text" at bounding box center [178, 66] width 77 height 14
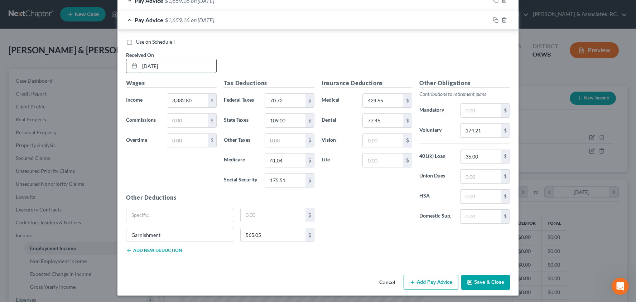
type input "[DATE]"
drag, startPoint x: 276, startPoint y: 235, endPoint x: 226, endPoint y: 233, distance: 50.5
click at [226, 233] on div "Garnishment 565.05 $" at bounding box center [220, 238] width 196 height 20
type input "226.02"
type input "Treasury Offset Federal Debts"
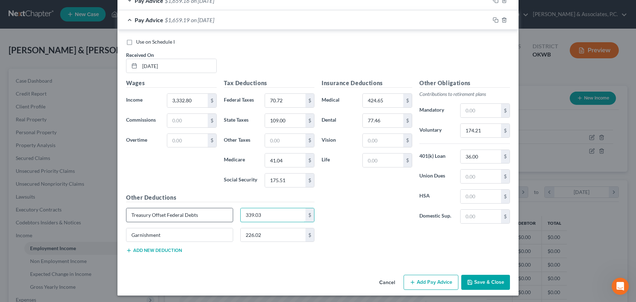
type input "339.03"
click at [496, 19] on rect "button" at bounding box center [496, 20] width 3 height 3
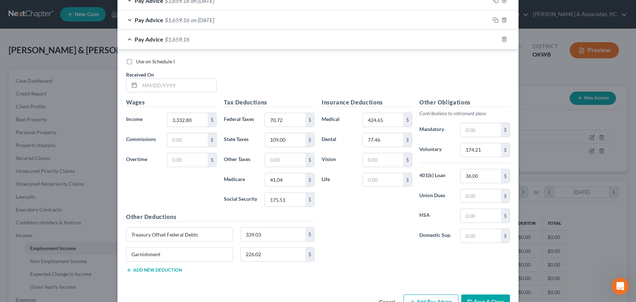
scroll to position [345, 0]
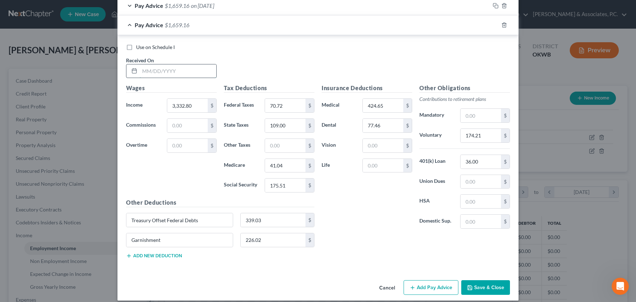
click at [182, 71] on input "text" at bounding box center [178, 71] width 77 height 14
type input "[DATE]"
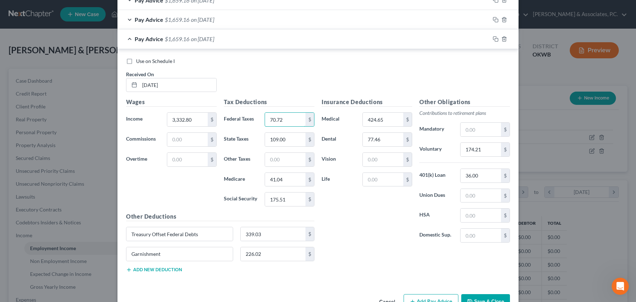
scroll to position [331, 0]
click at [495, 36] on icon "button" at bounding box center [496, 39] width 6 height 6
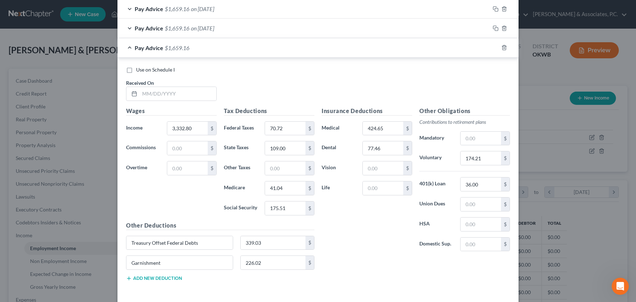
scroll to position [358, 0]
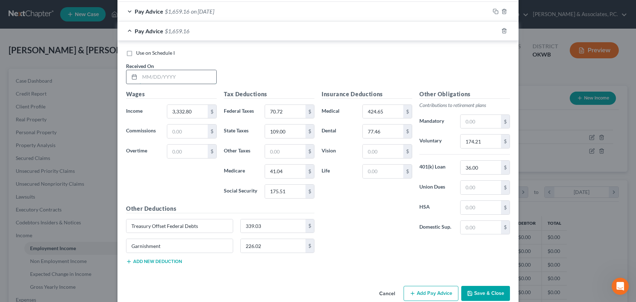
click at [163, 74] on input "text" at bounding box center [178, 77] width 77 height 14
type input "[DATE]"
click at [496, 29] on icon "button" at bounding box center [496, 31] width 6 height 6
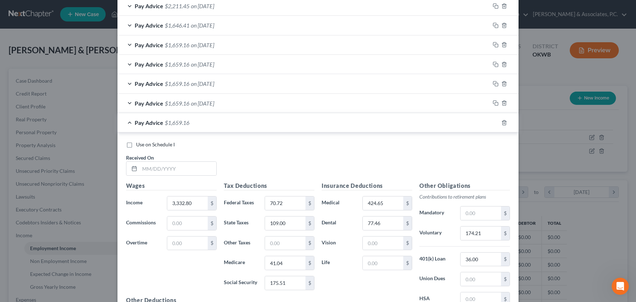
scroll to position [388, 0]
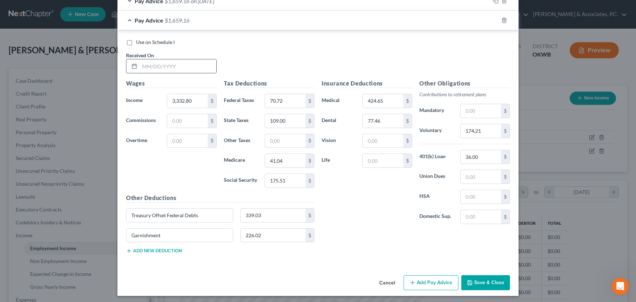
click at [194, 63] on input "text" at bounding box center [178, 66] width 77 height 14
type input "[DATE]"
click at [187, 213] on input "Treasury Offset Federal Debts" at bounding box center [179, 216] width 106 height 14
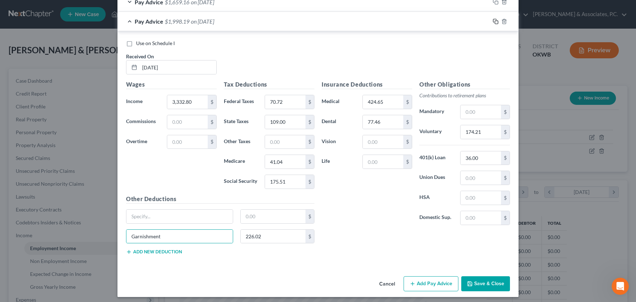
click at [495, 21] on rect "button" at bounding box center [496, 22] width 3 height 3
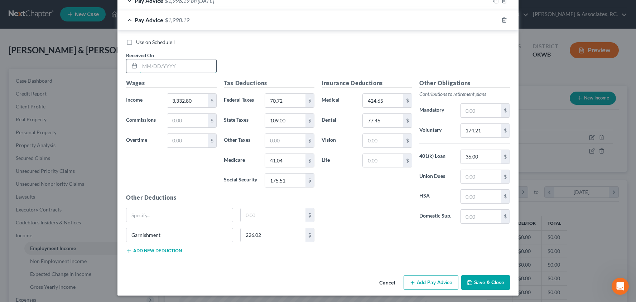
click at [212, 60] on input "text" at bounding box center [178, 66] width 77 height 14
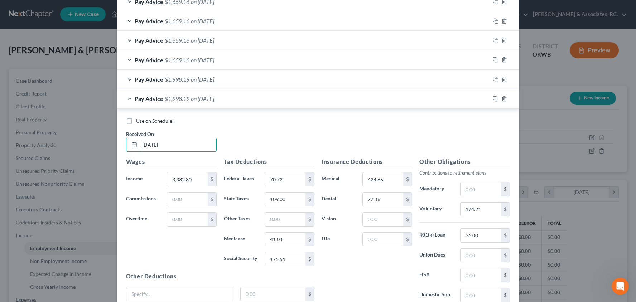
type input "[DATE]"
click at [201, 79] on span "on [DATE]" at bounding box center [202, 79] width 23 height 7
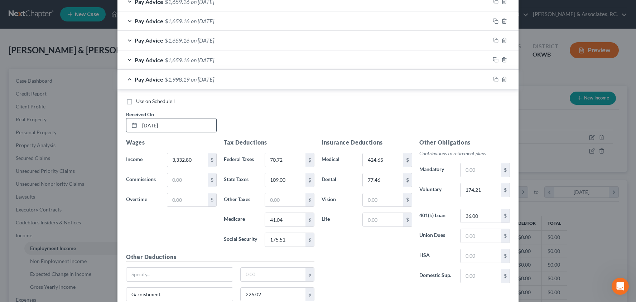
drag, startPoint x: 170, startPoint y: 124, endPoint x: 130, endPoint y: 121, distance: 40.6
click at [130, 121] on div "[DATE]" at bounding box center [171, 125] width 91 height 14
type input "[DATE]"
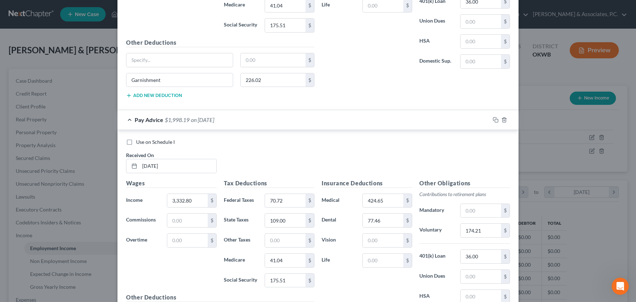
scroll to position [597, 0]
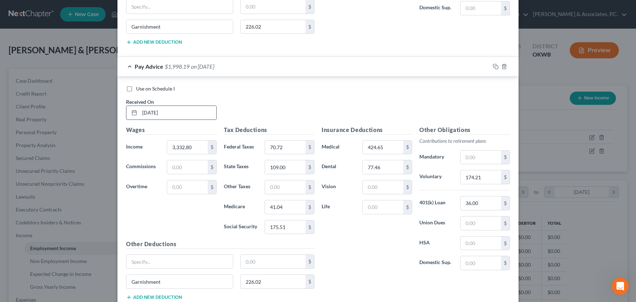
click at [187, 110] on input "[DATE]" at bounding box center [178, 113] width 77 height 14
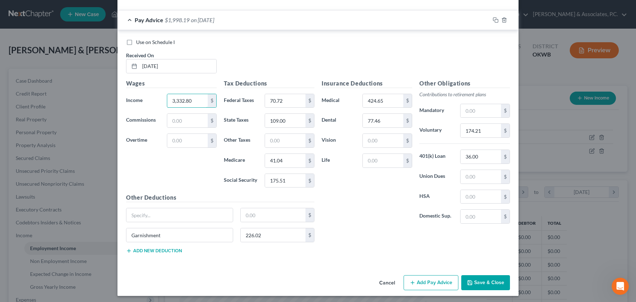
scroll to position [643, 0]
click at [289, 182] on input "175.51" at bounding box center [285, 181] width 40 height 14
type input "175.50"
drag, startPoint x: 489, startPoint y: 155, endPoint x: 428, endPoint y: 153, distance: 61.6
click at [428, 153] on div "401(k) Loan 36.00 $" at bounding box center [465, 157] width 98 height 14
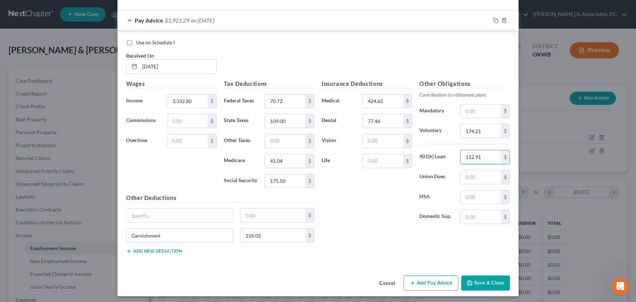
type input "112.91"
click at [495, 18] on icon "button" at bounding box center [496, 21] width 6 height 6
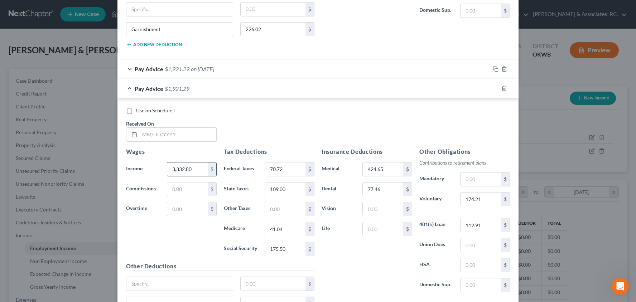
scroll to position [628, 0]
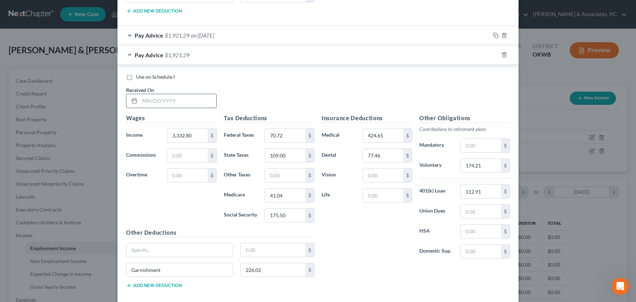
click at [210, 97] on input "text" at bounding box center [178, 101] width 77 height 14
type input "[DATE]"
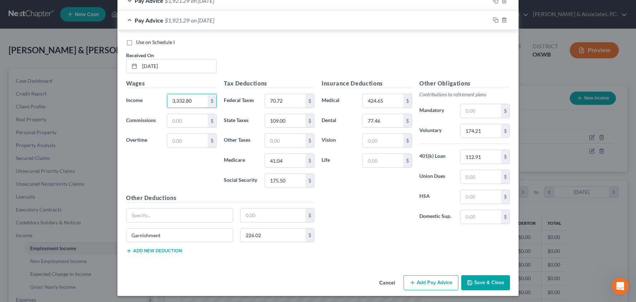
scroll to position [663, 0]
click at [486, 279] on button "Save & Close" at bounding box center [485, 283] width 49 height 15
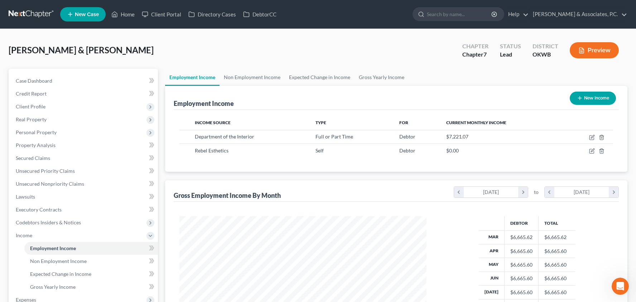
scroll to position [130, 0]
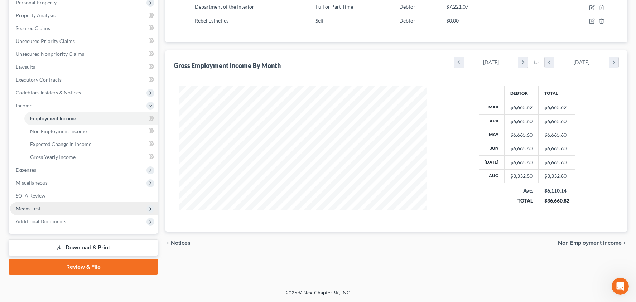
click at [109, 205] on span "Means Test" at bounding box center [84, 208] width 148 height 13
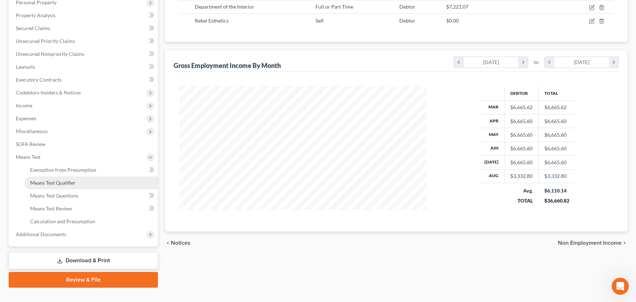
click at [102, 179] on link "Means Test Qualifier" at bounding box center [91, 183] width 134 height 13
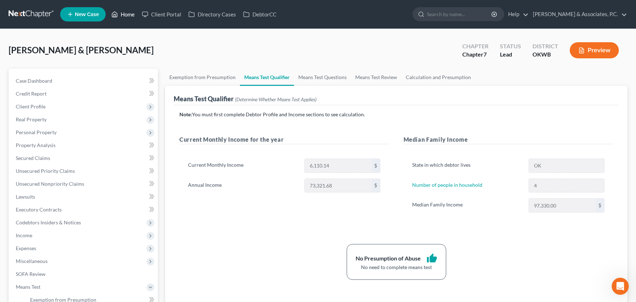
click at [128, 16] on link "Home" at bounding box center [123, 14] width 30 height 13
